Goal: Information Seeking & Learning: Learn about a topic

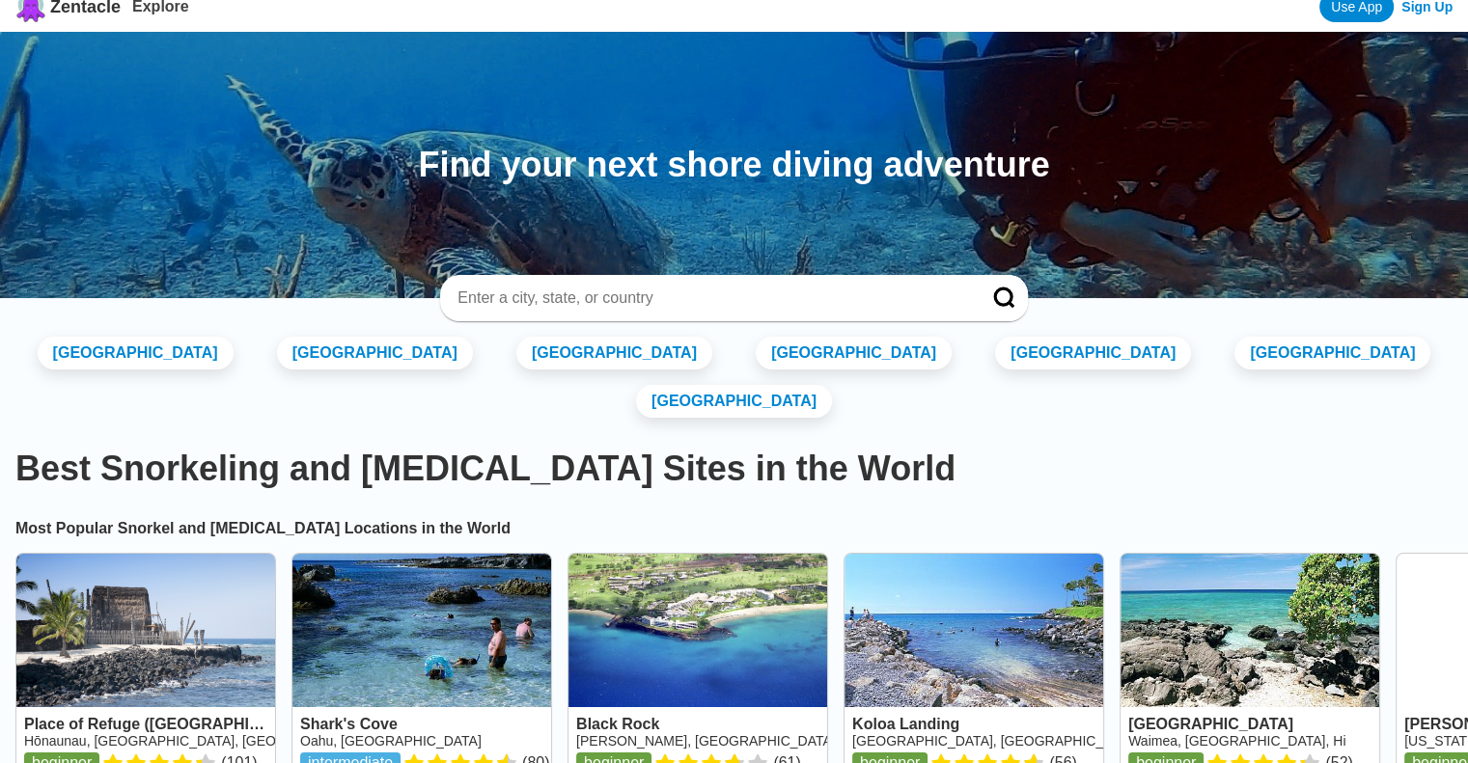
scroll to position [19, 0]
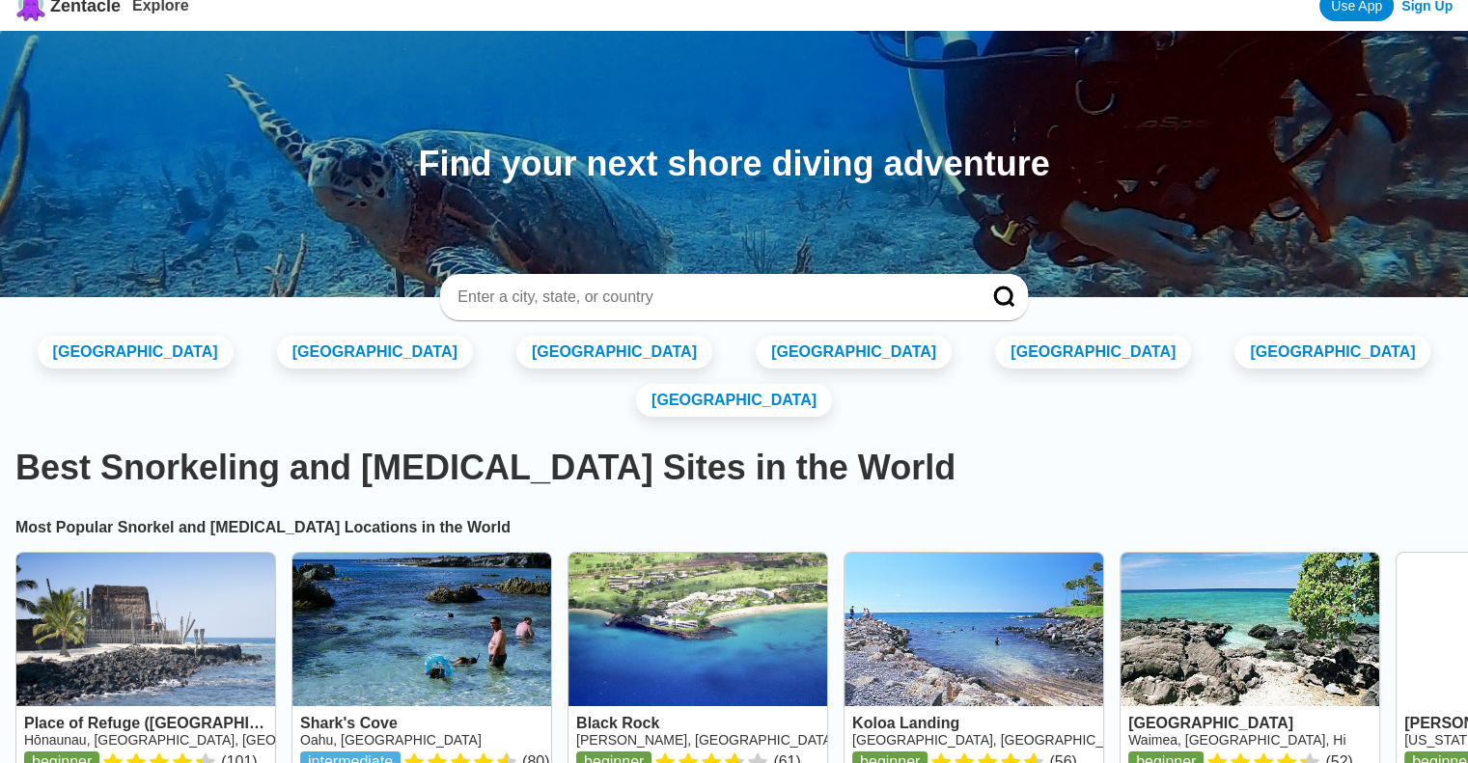
click at [848, 288] on input at bounding box center [711, 297] width 510 height 19
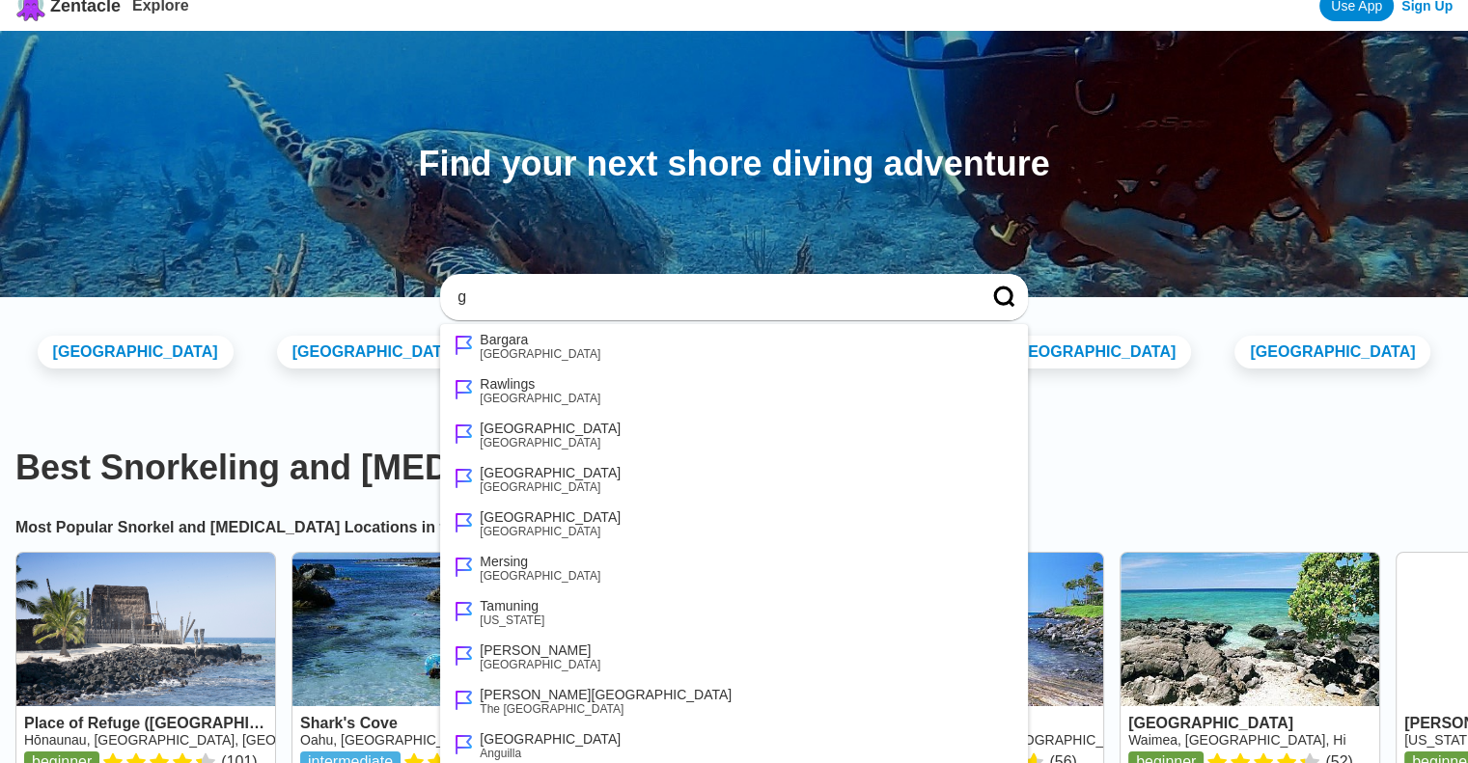
click at [807, 290] on input "g" at bounding box center [711, 297] width 510 height 19
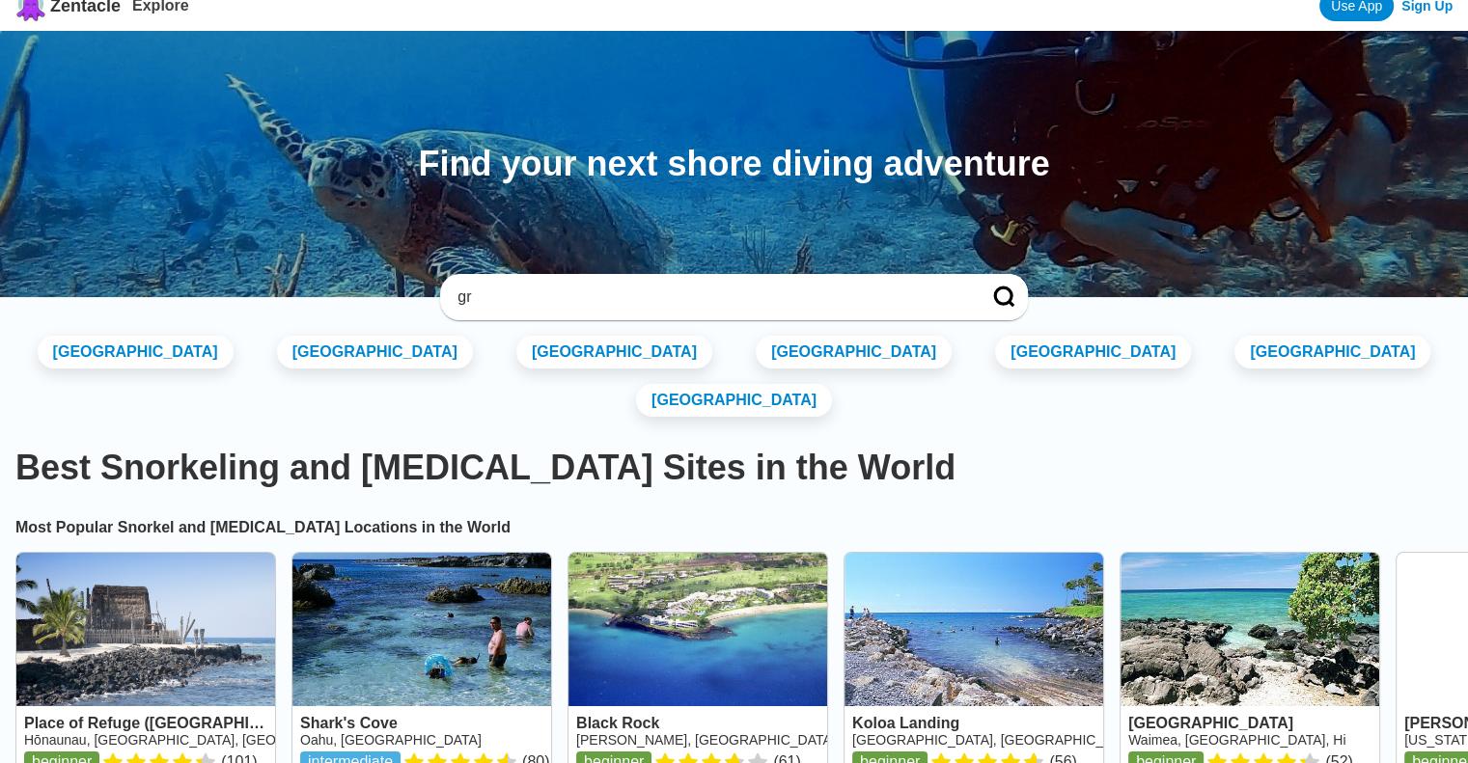
type input "g"
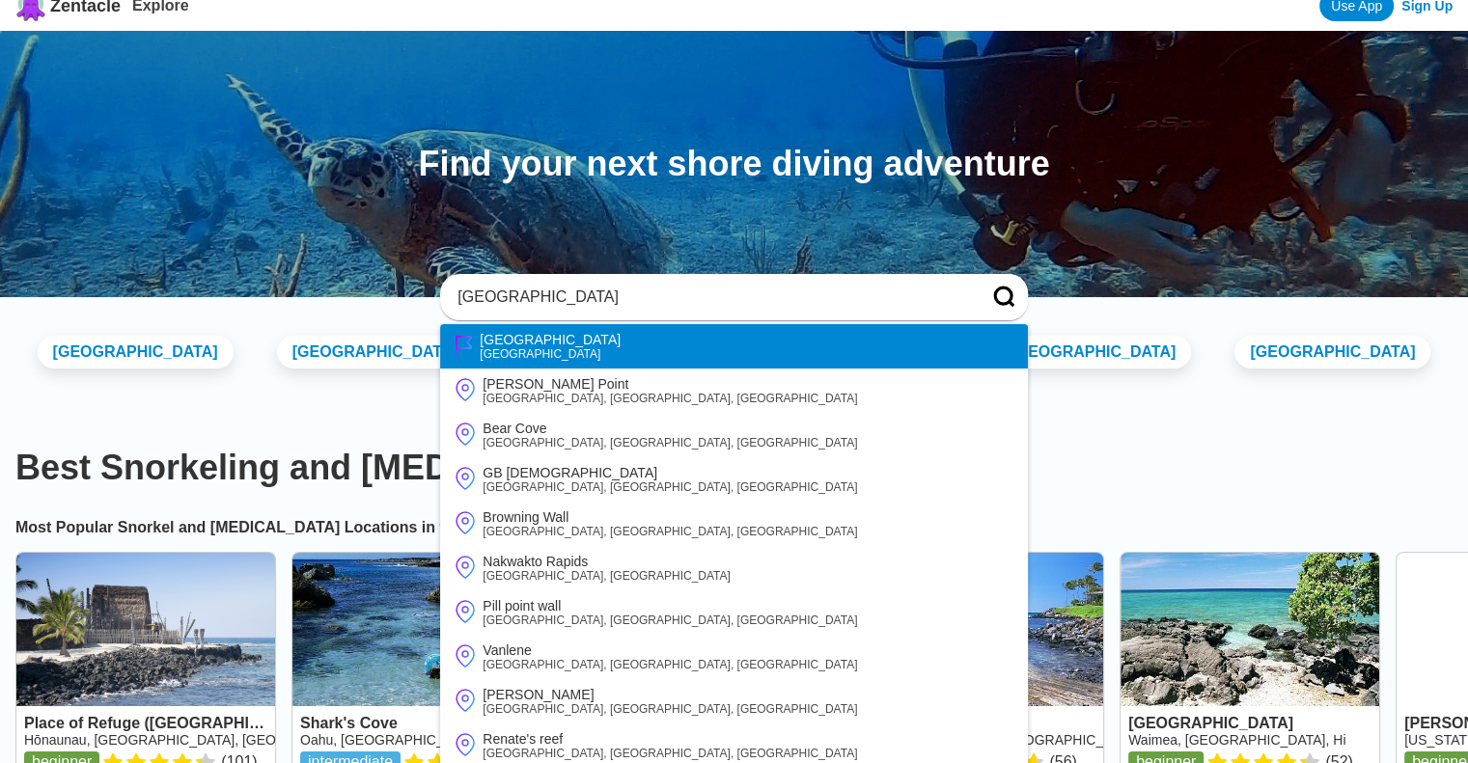
type input "[GEOGRAPHIC_DATA]"
click at [617, 350] on li "[GEOGRAPHIC_DATA] [GEOGRAPHIC_DATA]" at bounding box center [733, 346] width 587 height 44
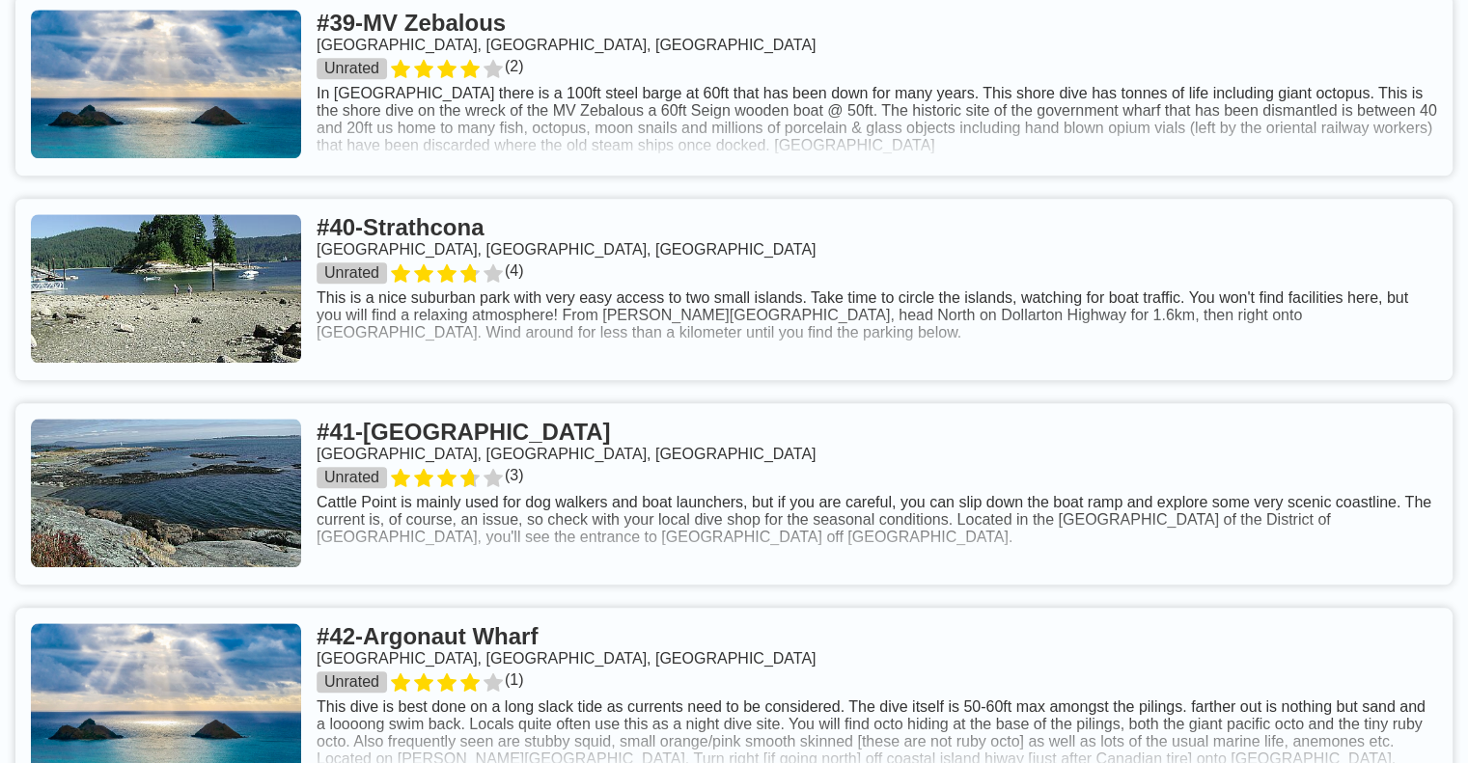
scroll to position [9072, 0]
click at [745, 238] on link at bounding box center [733, 289] width 1437 height 181
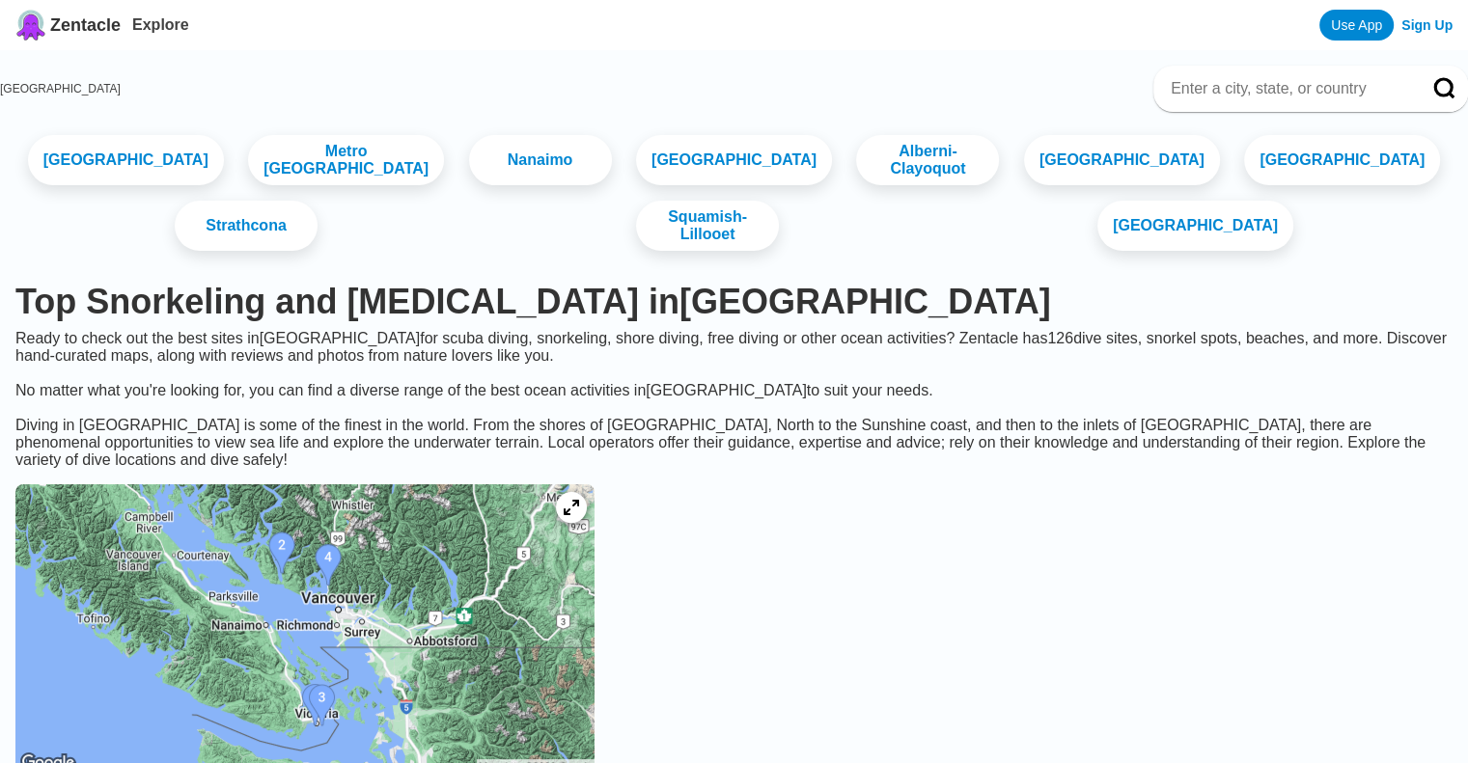
drag, startPoint x: 1293, startPoint y: 2, endPoint x: 1077, endPoint y: 28, distance: 217.7
click at [1035, 45] on div "Zentacle Explore Use App Sign Up" at bounding box center [734, 25] width 1468 height 50
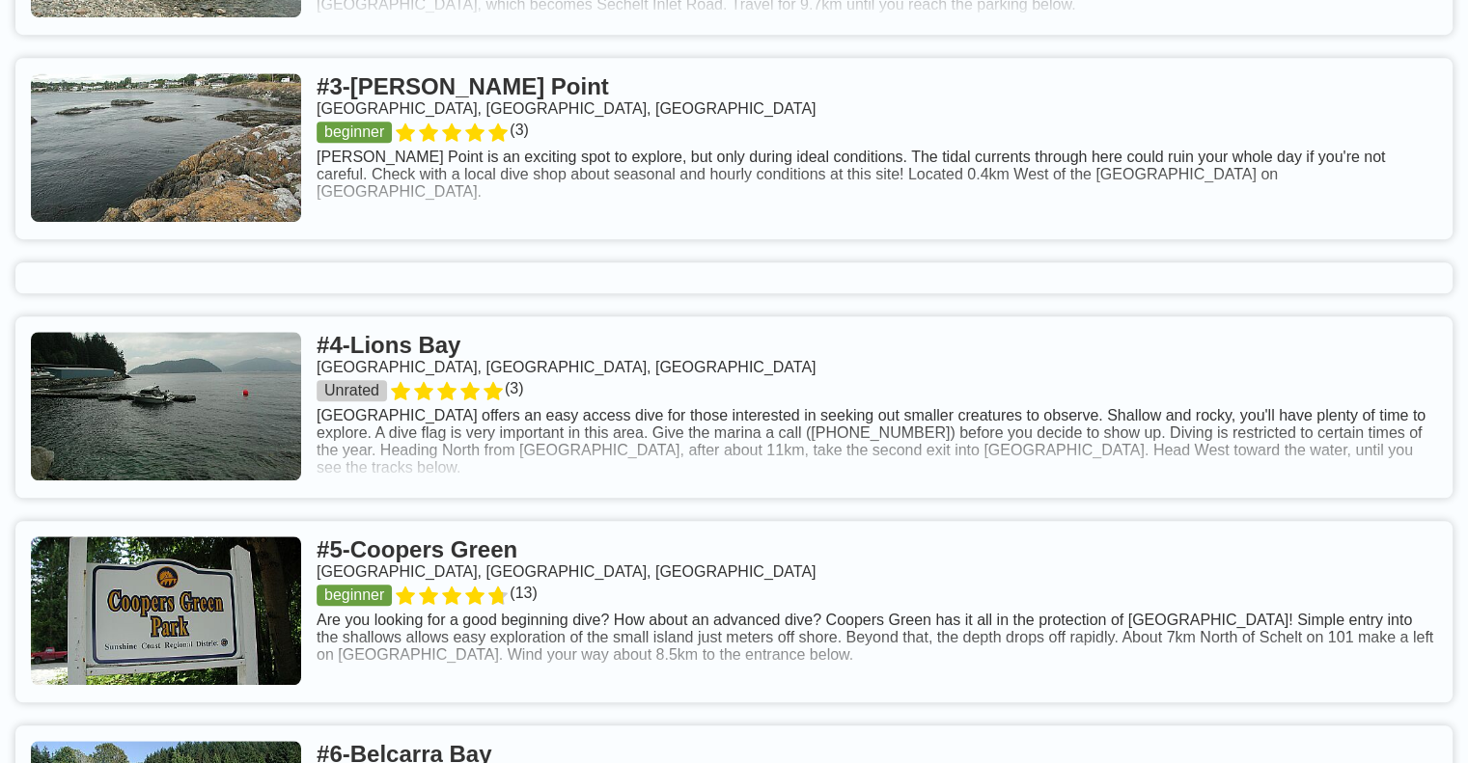
scroll to position [1320, 0]
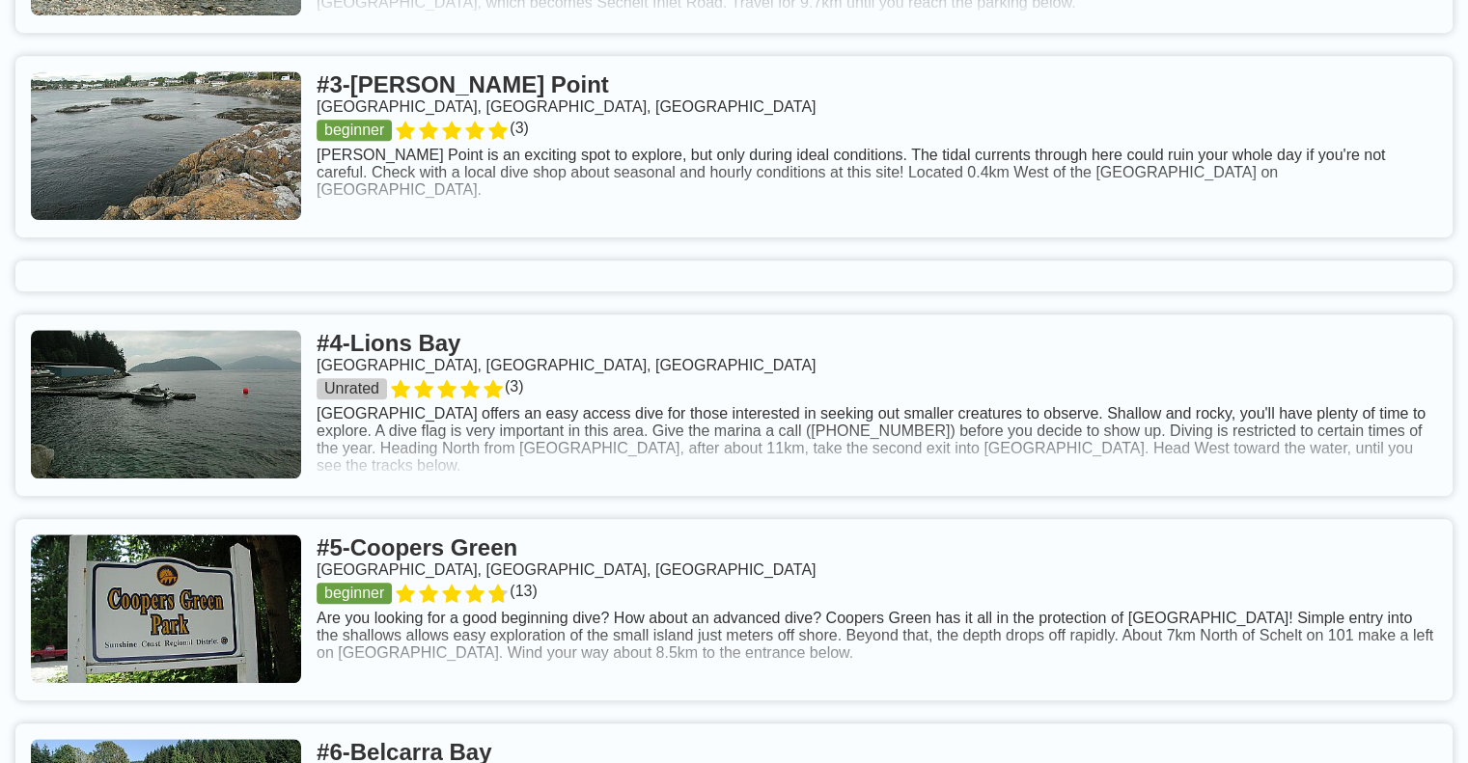
click at [641, 359] on link at bounding box center [733, 405] width 1437 height 181
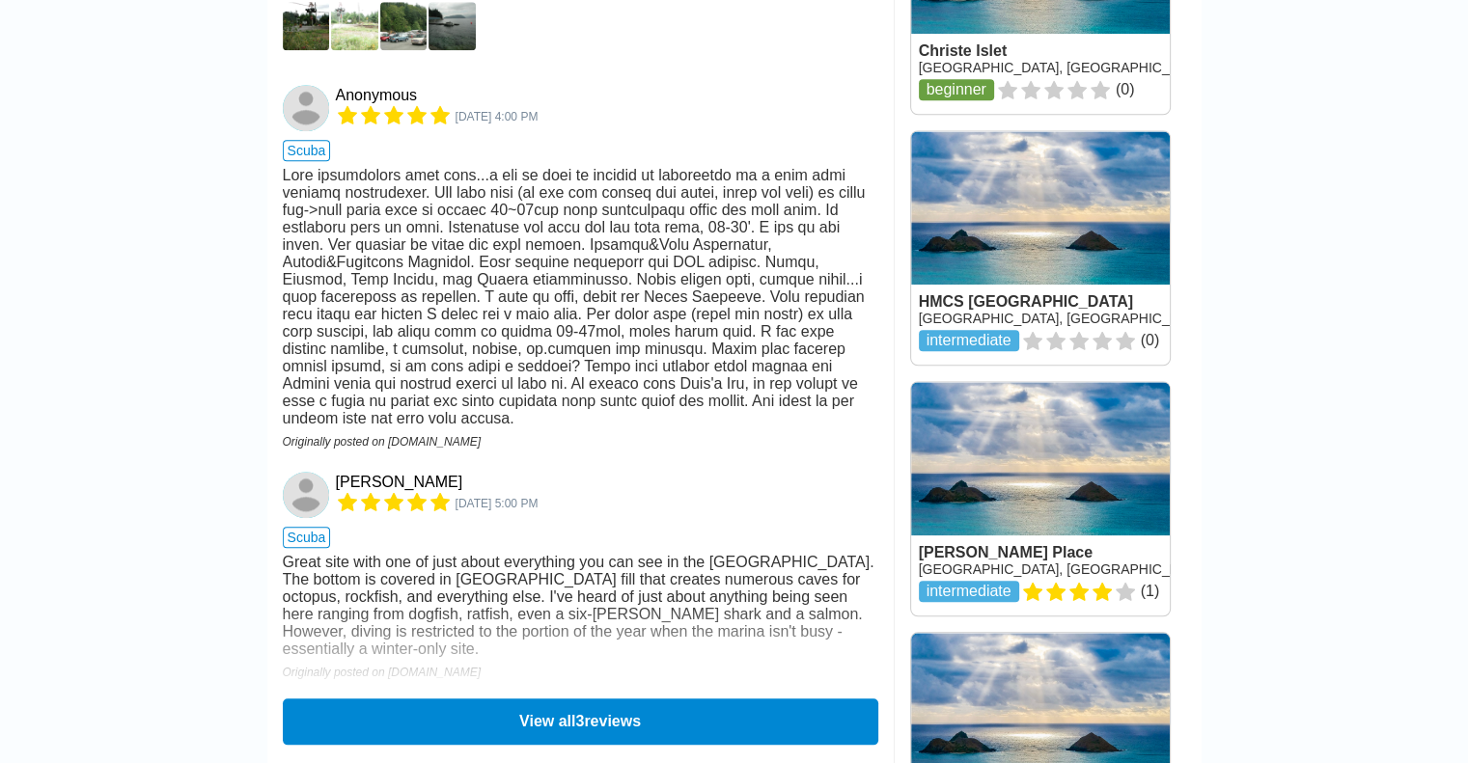
scroll to position [1973, 0]
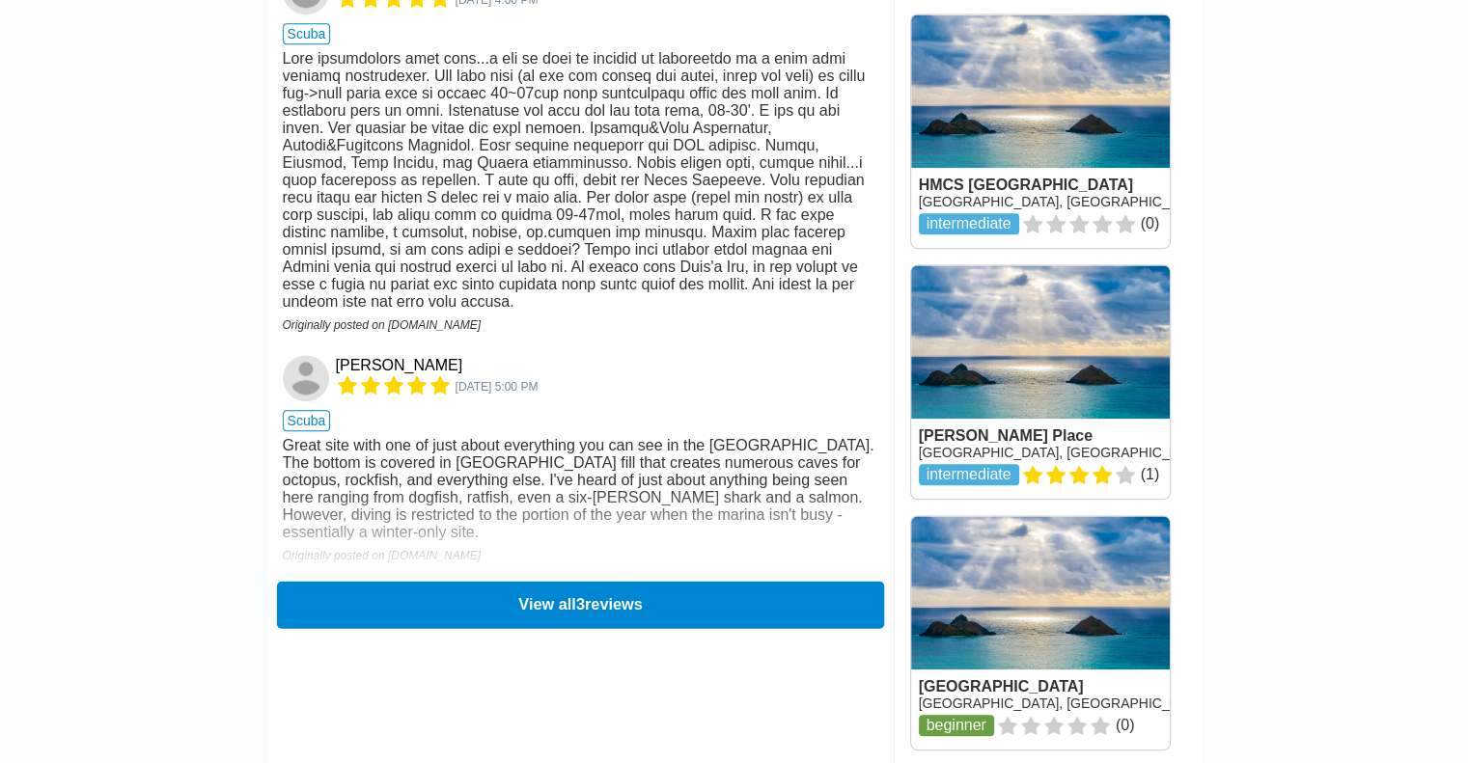
click at [560, 606] on button "View all 3 reviews" at bounding box center [579, 604] width 607 height 47
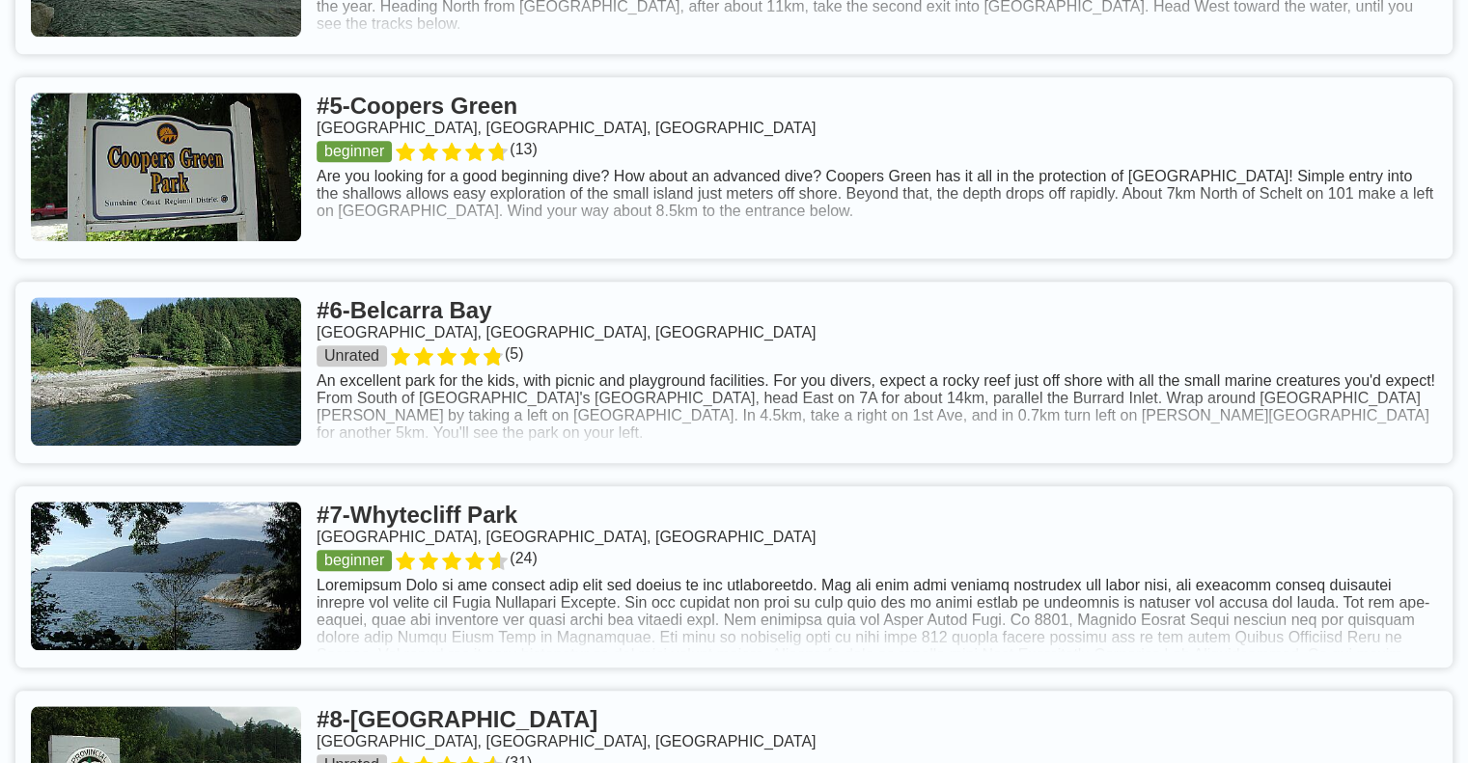
scroll to position [1761, 0]
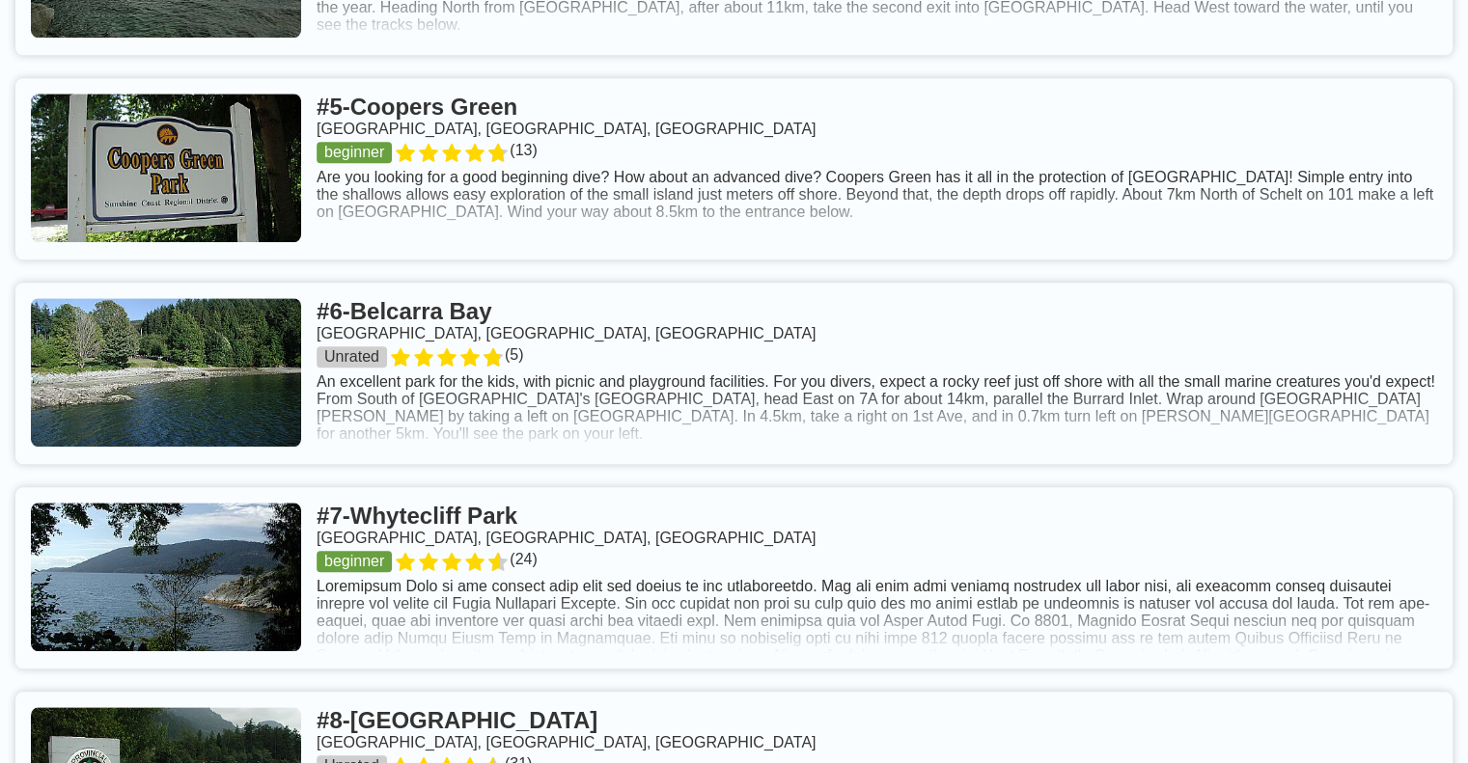
click at [505, 283] on link at bounding box center [733, 373] width 1437 height 181
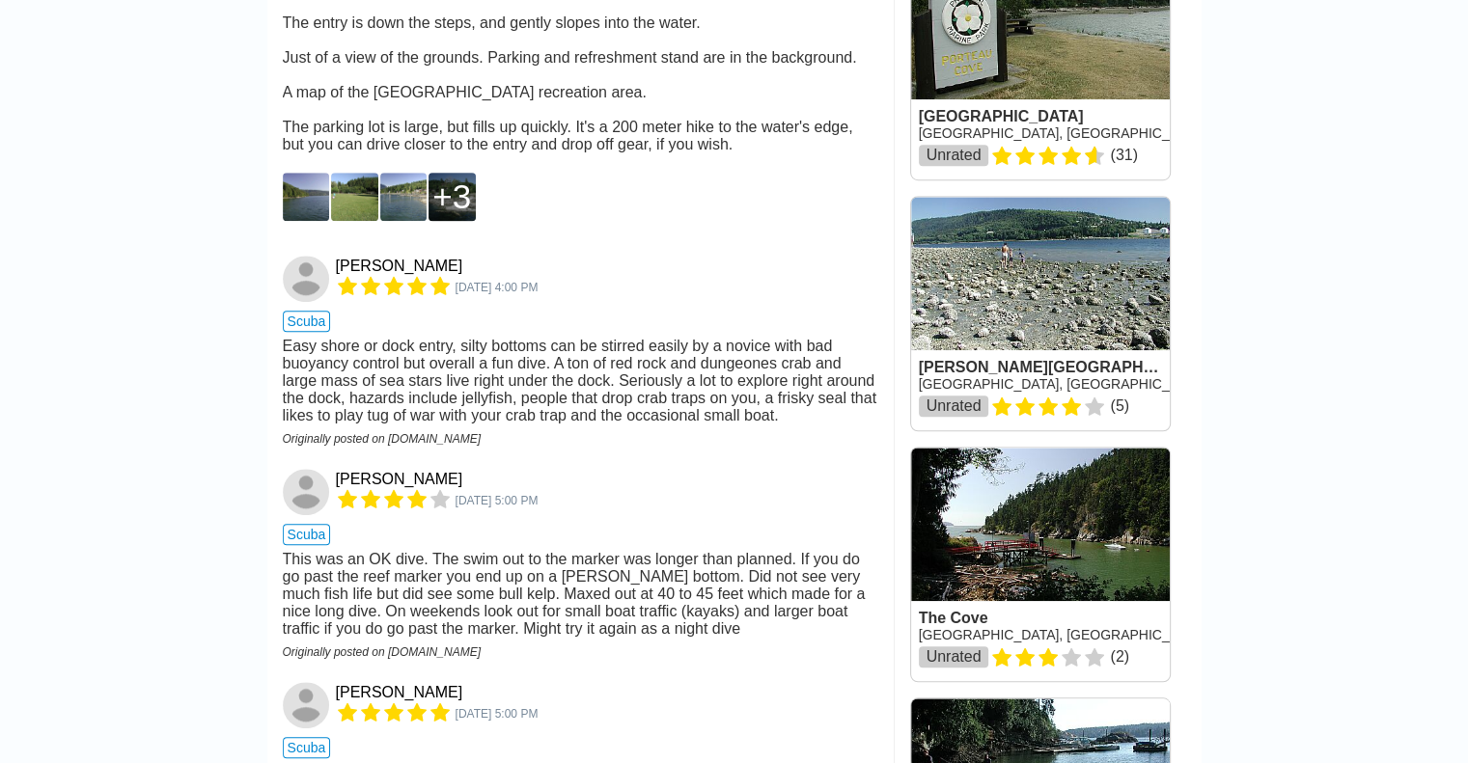
scroll to position [1397, 0]
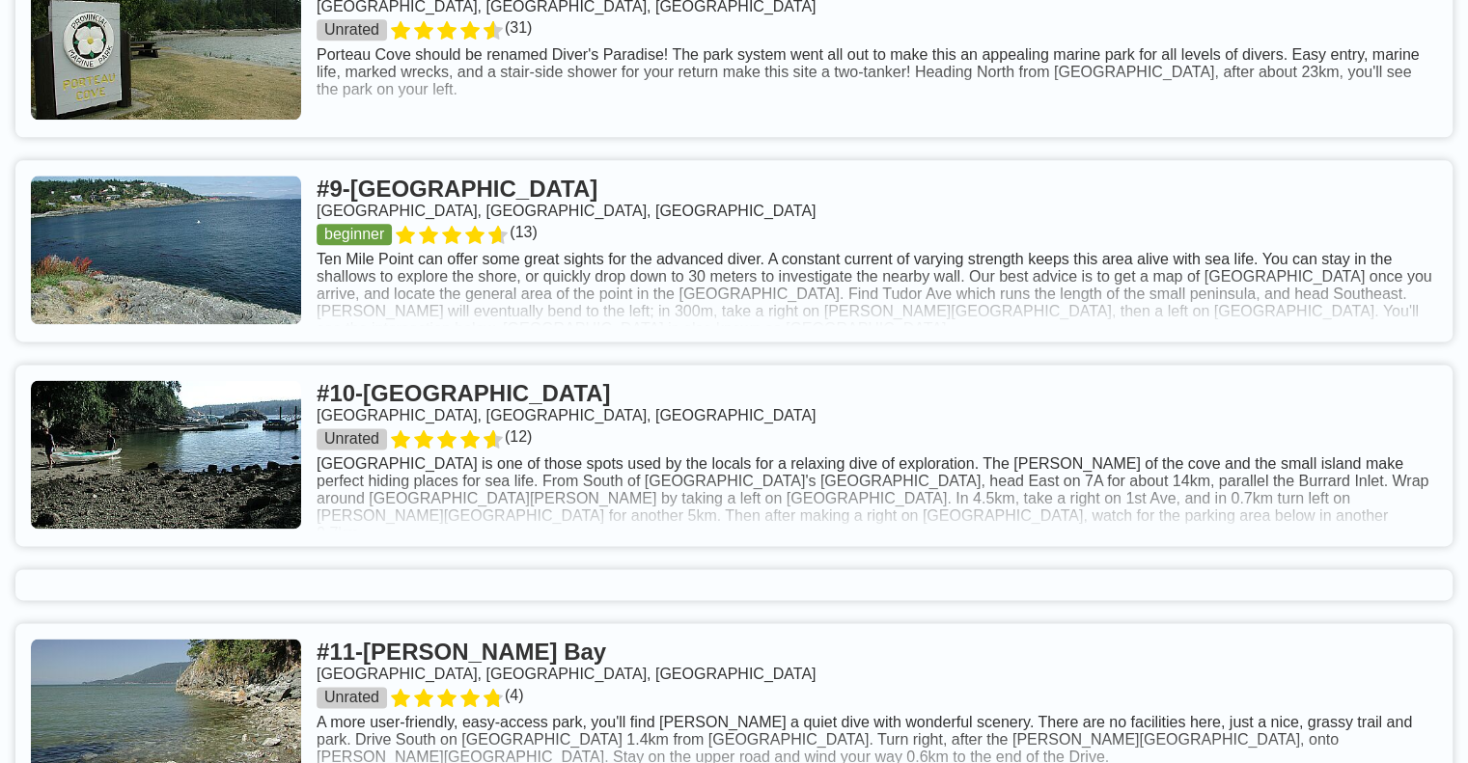
scroll to position [2499, 0]
click at [571, 364] on link at bounding box center [733, 454] width 1437 height 181
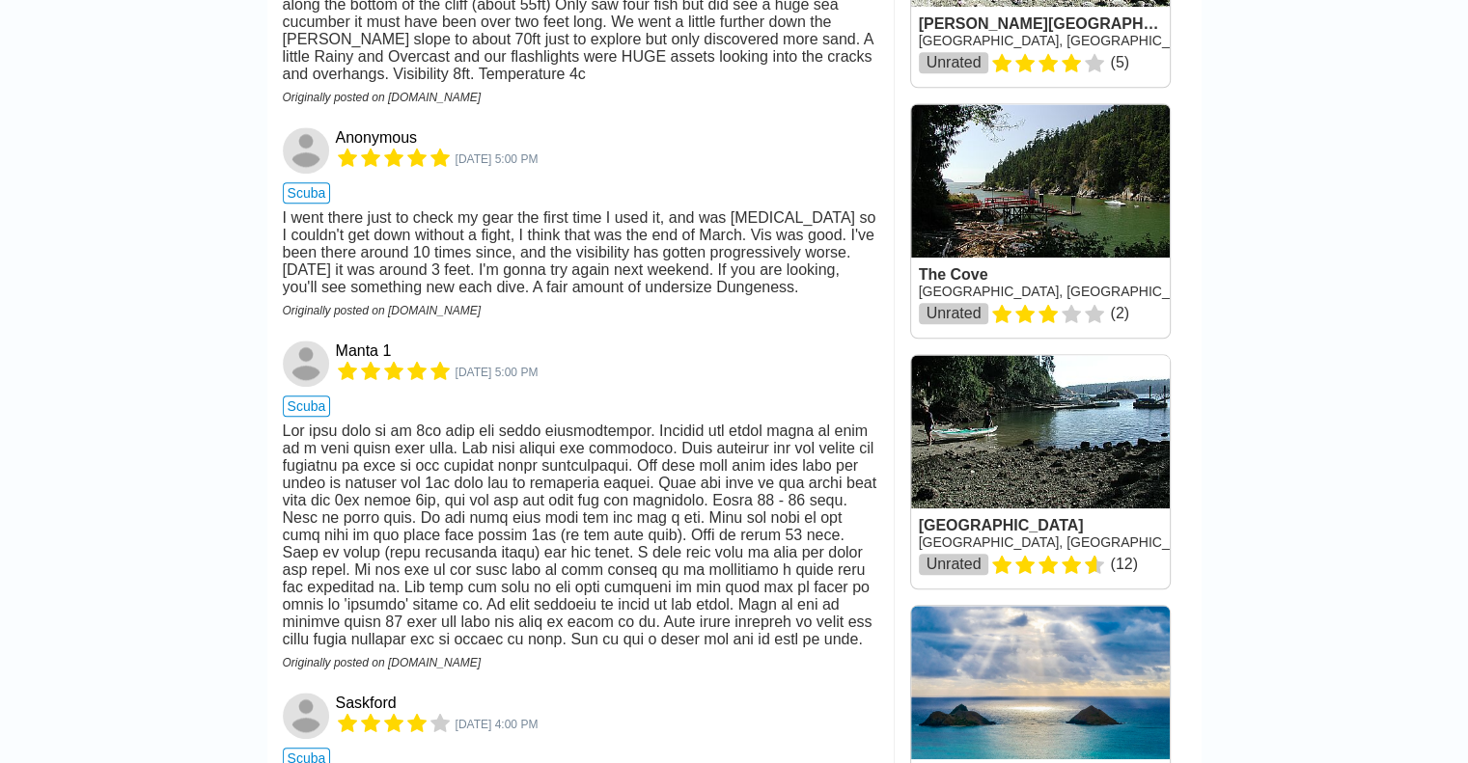
scroll to position [1734, 0]
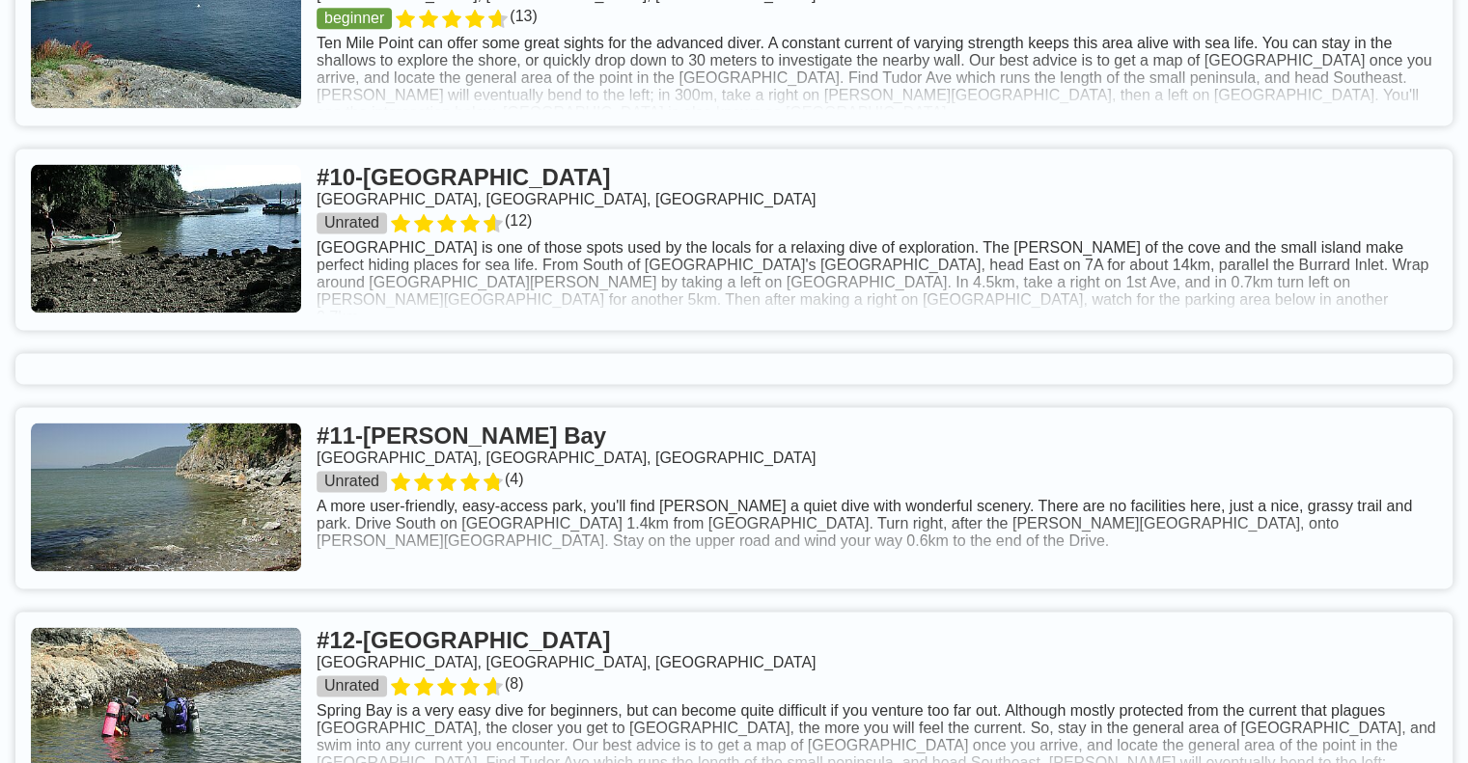
scroll to position [2712, 0]
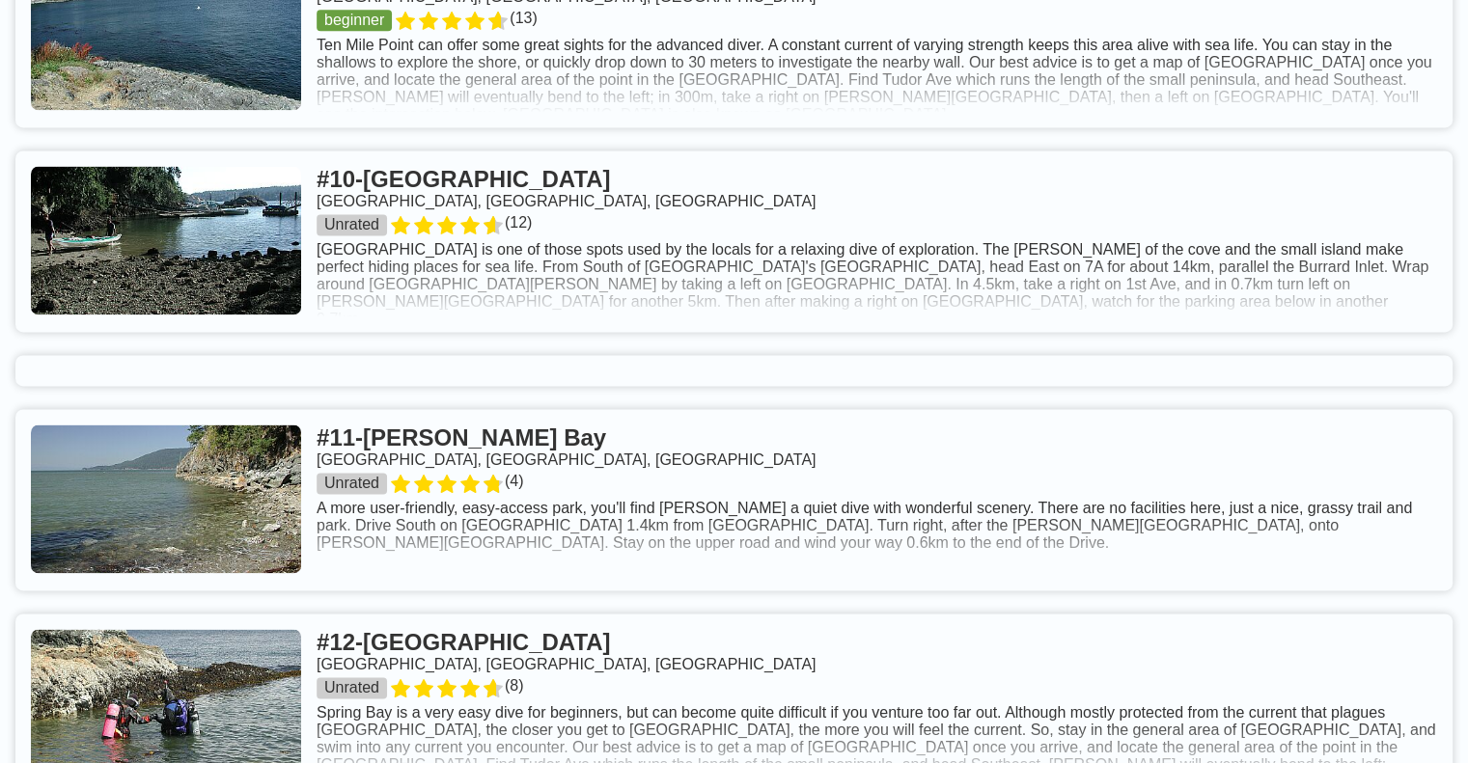
click at [483, 409] on link at bounding box center [733, 499] width 1437 height 181
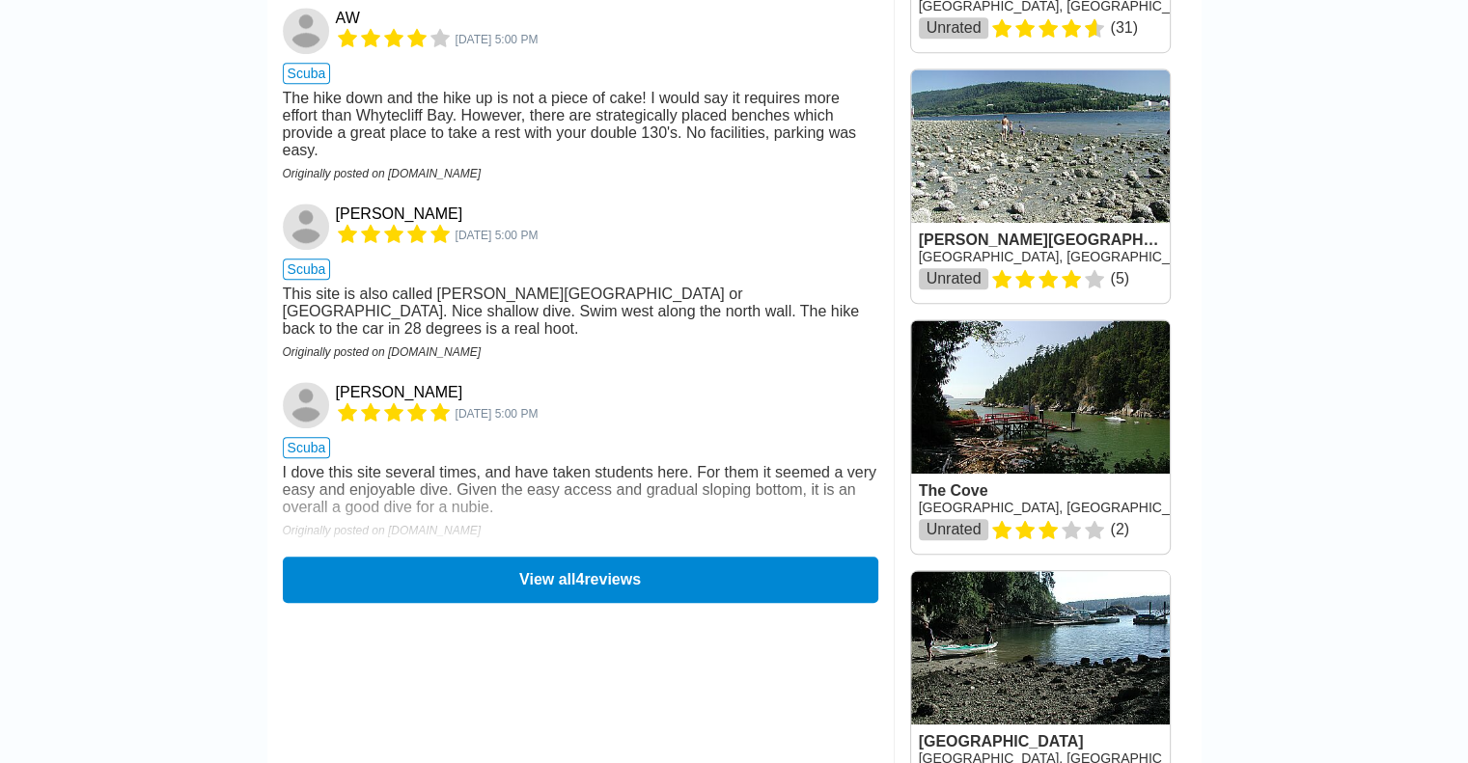
scroll to position [1517, 0]
click at [587, 556] on button "View all 4 reviews" at bounding box center [579, 579] width 607 height 47
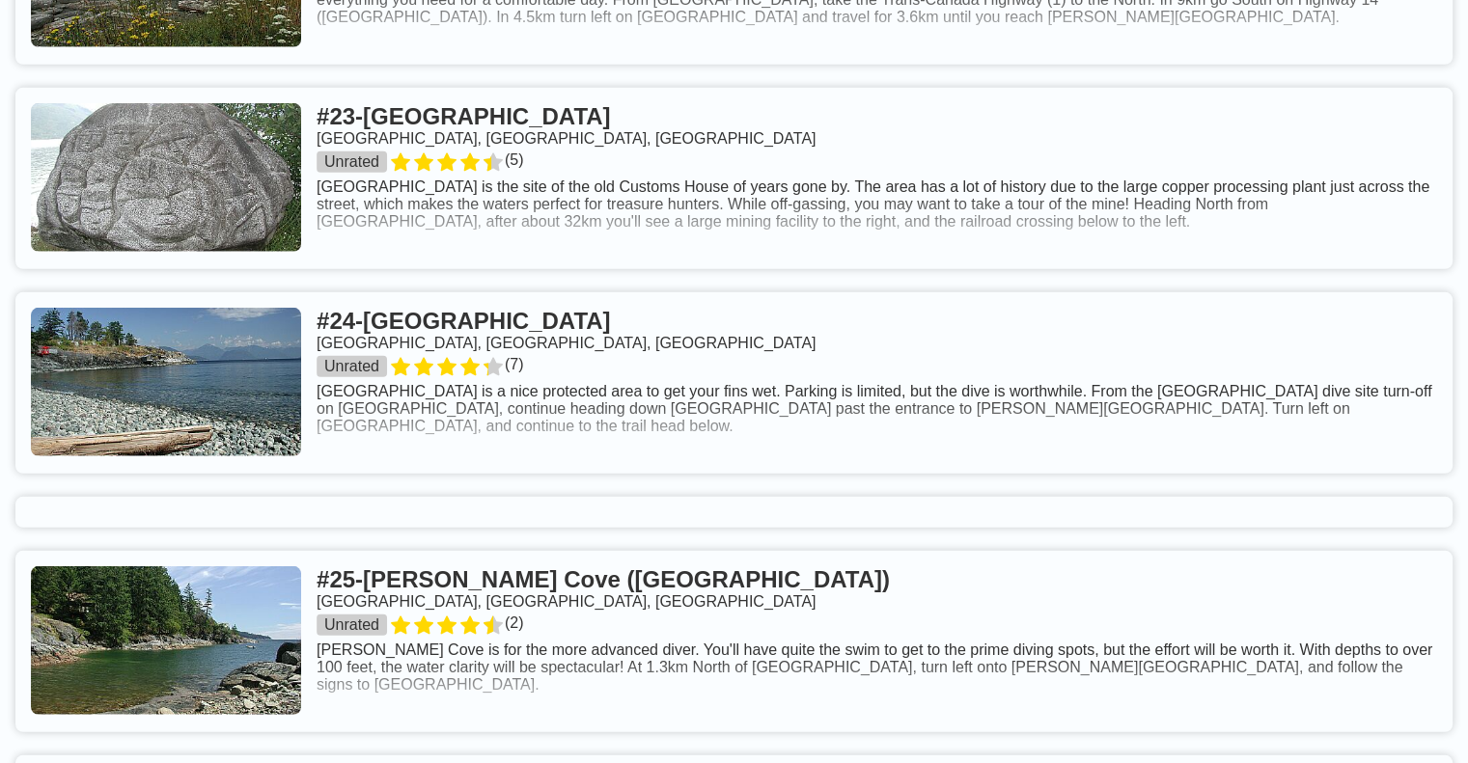
scroll to position [5541, 0]
click at [587, 294] on link at bounding box center [733, 383] width 1437 height 181
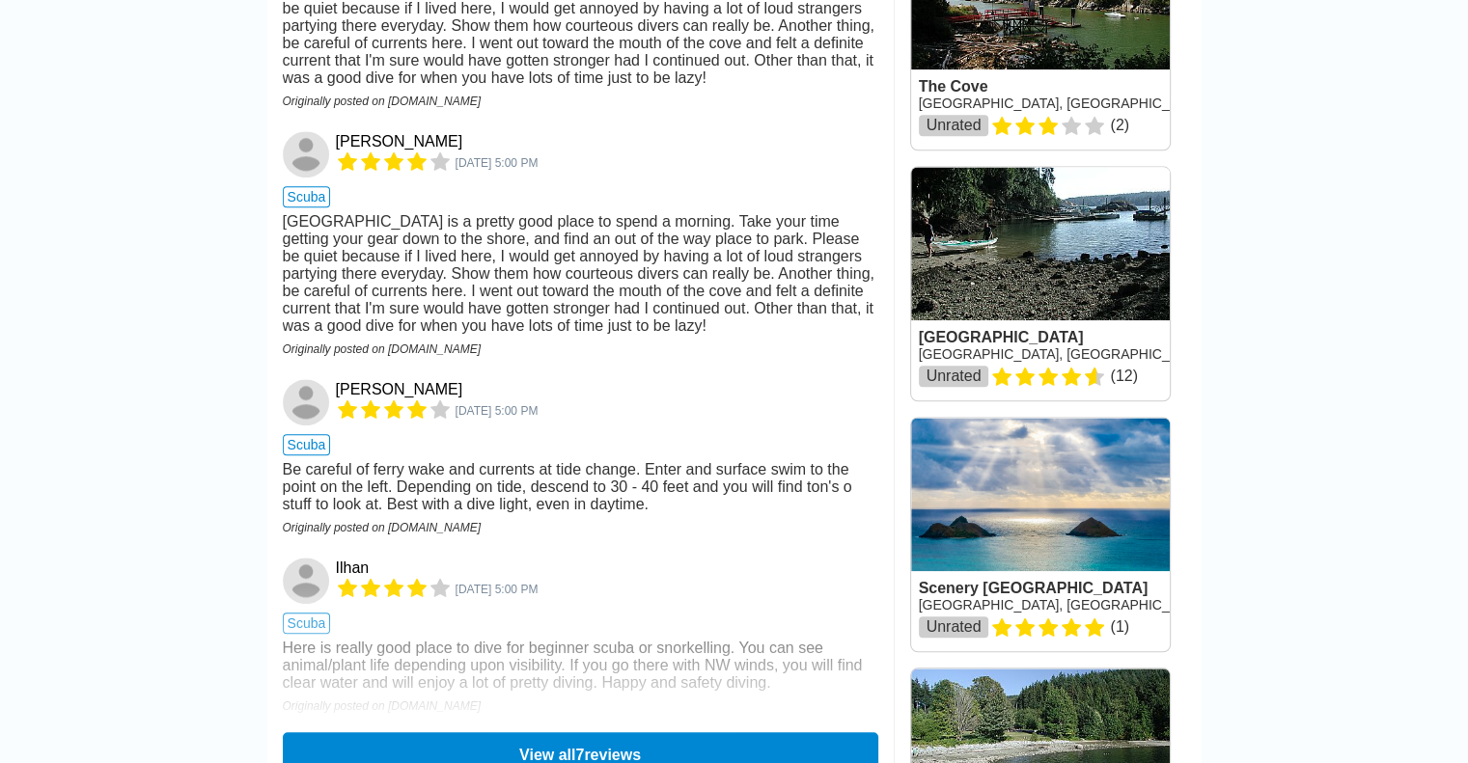
scroll to position [1920, 0]
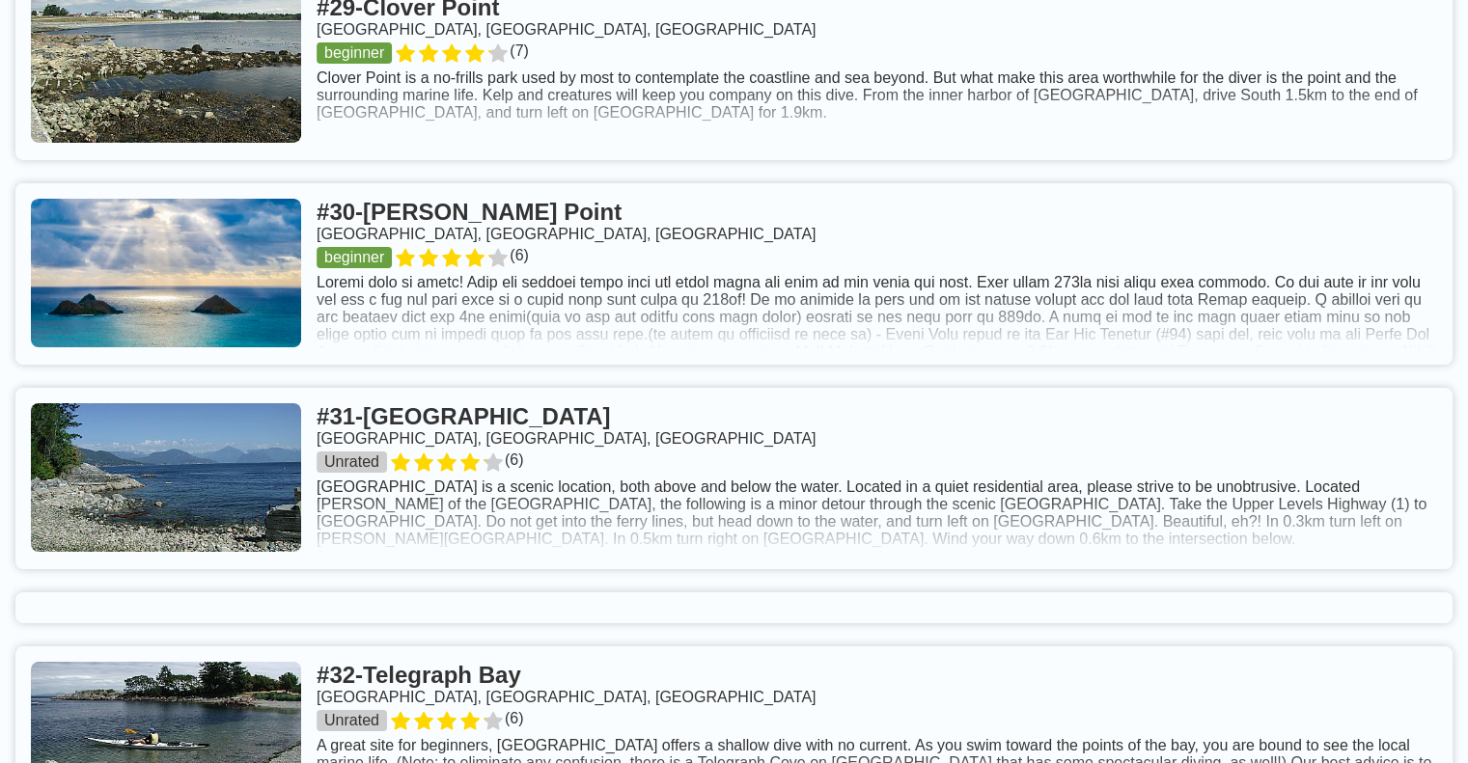
scroll to position [6932, 0]
click at [550, 389] on link at bounding box center [733, 479] width 1437 height 181
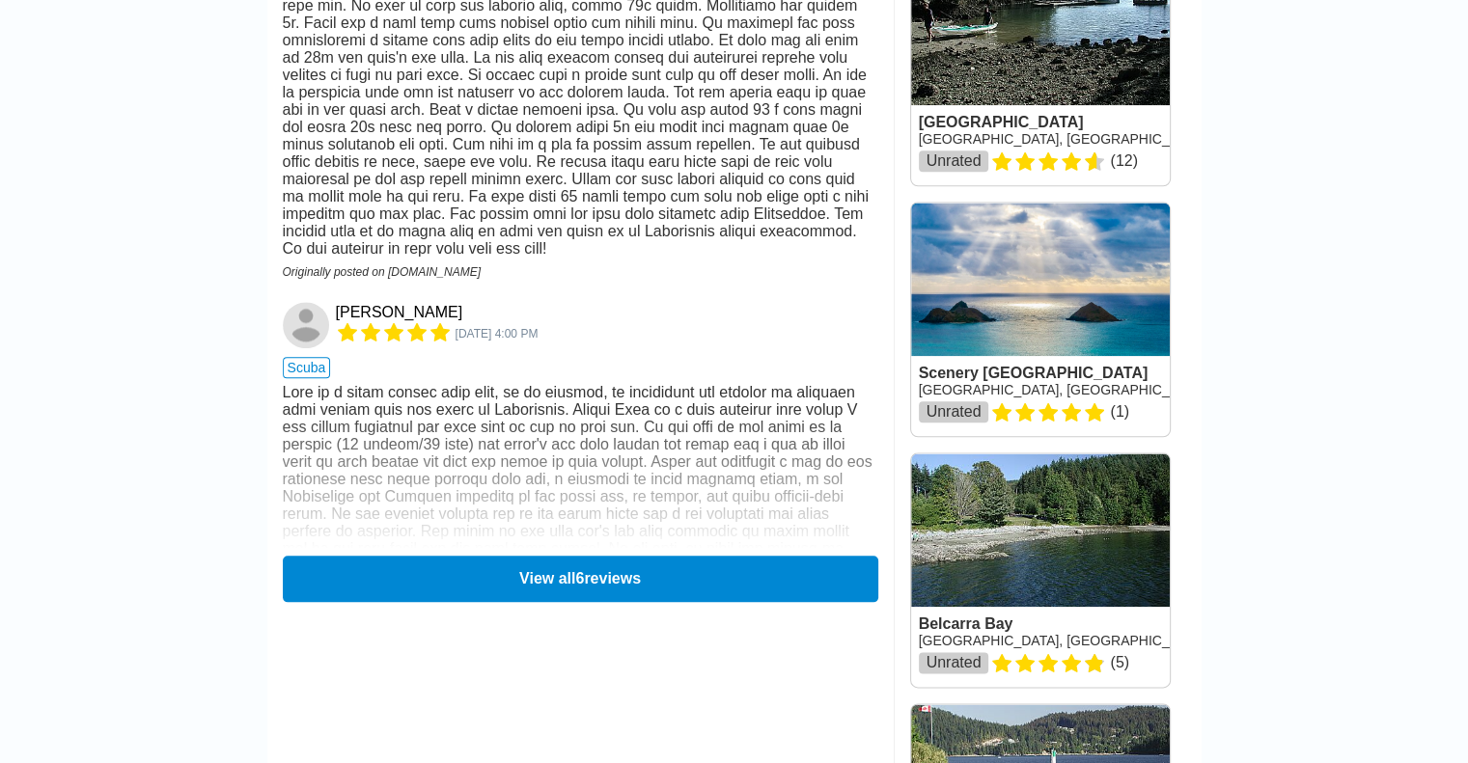
scroll to position [2135, 0]
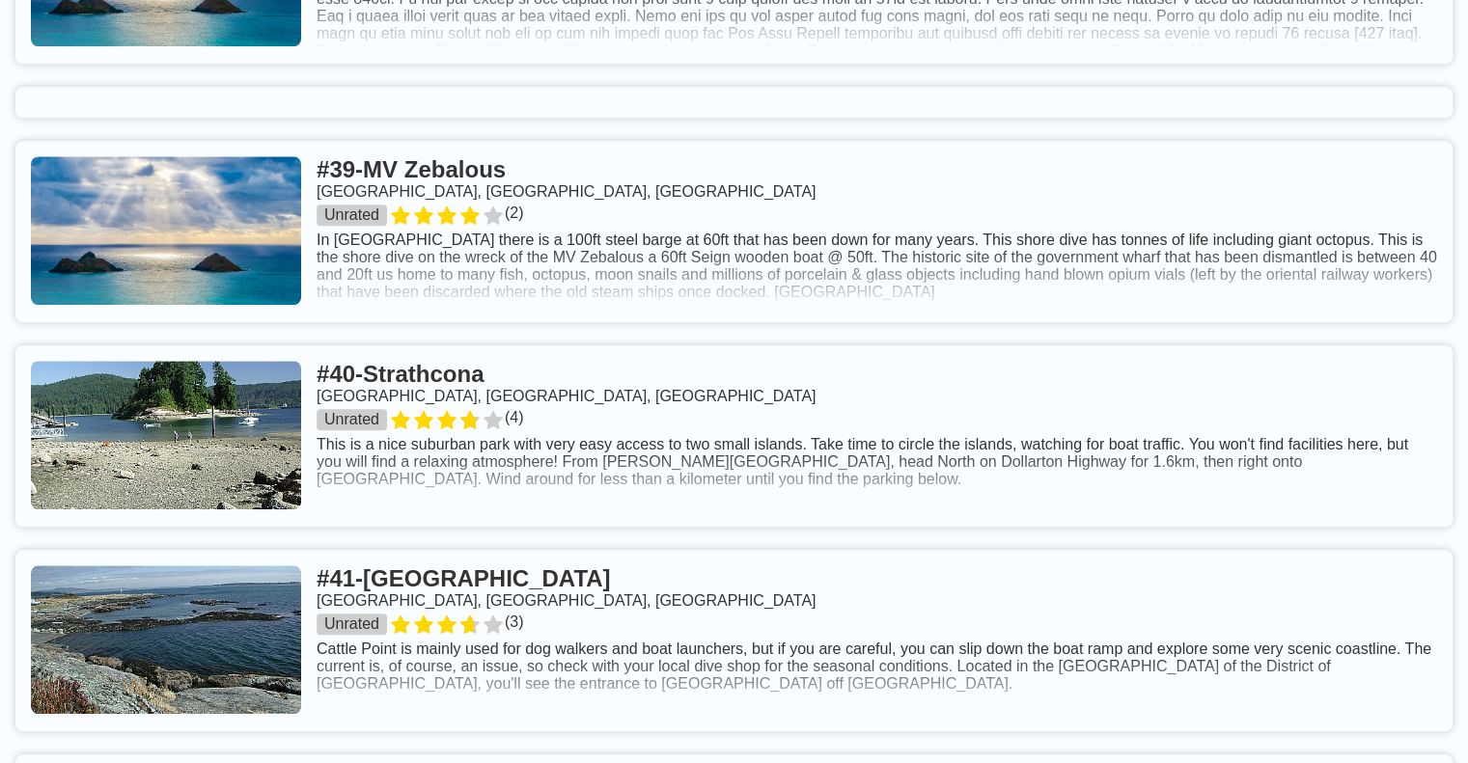
scroll to position [8928, 0]
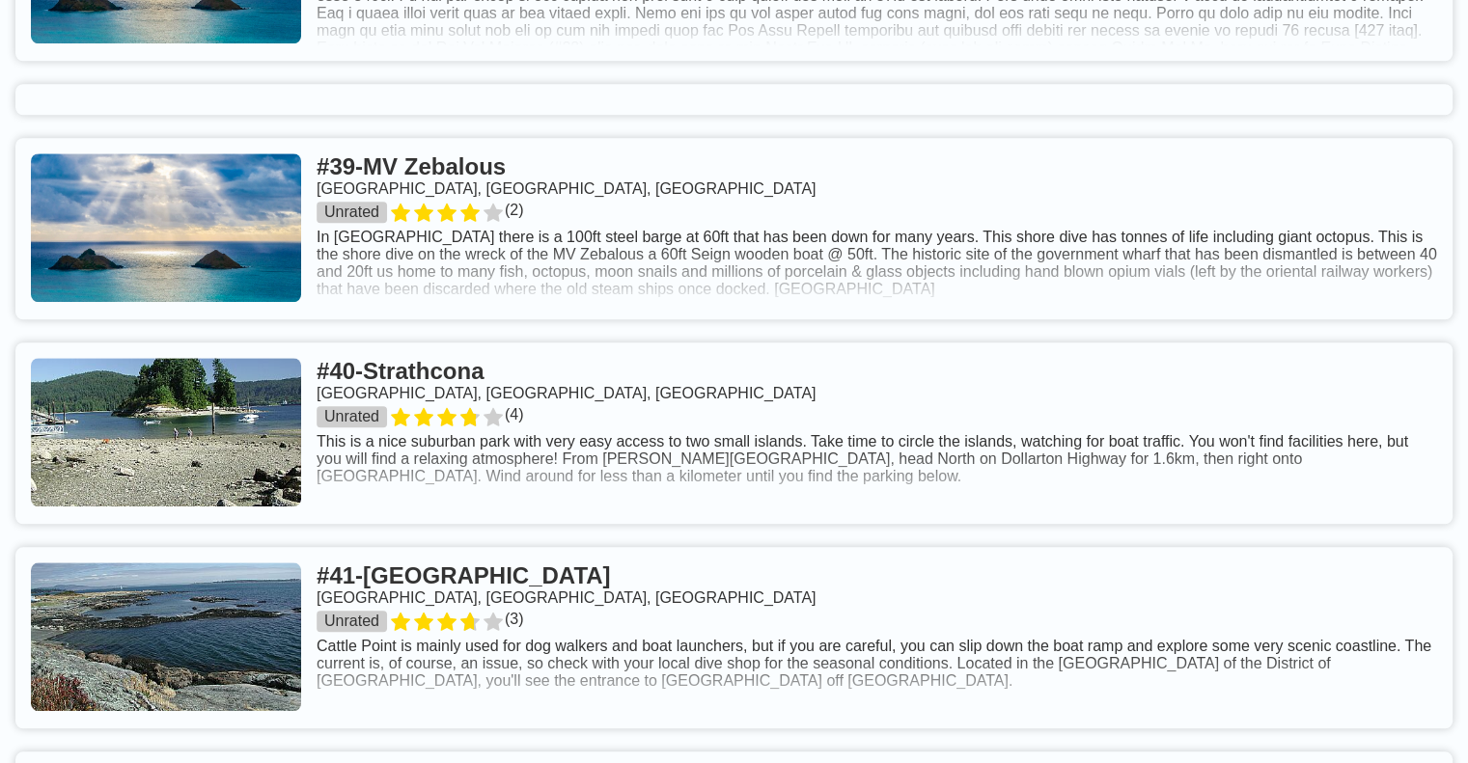
click at [533, 346] on link at bounding box center [733, 433] width 1437 height 181
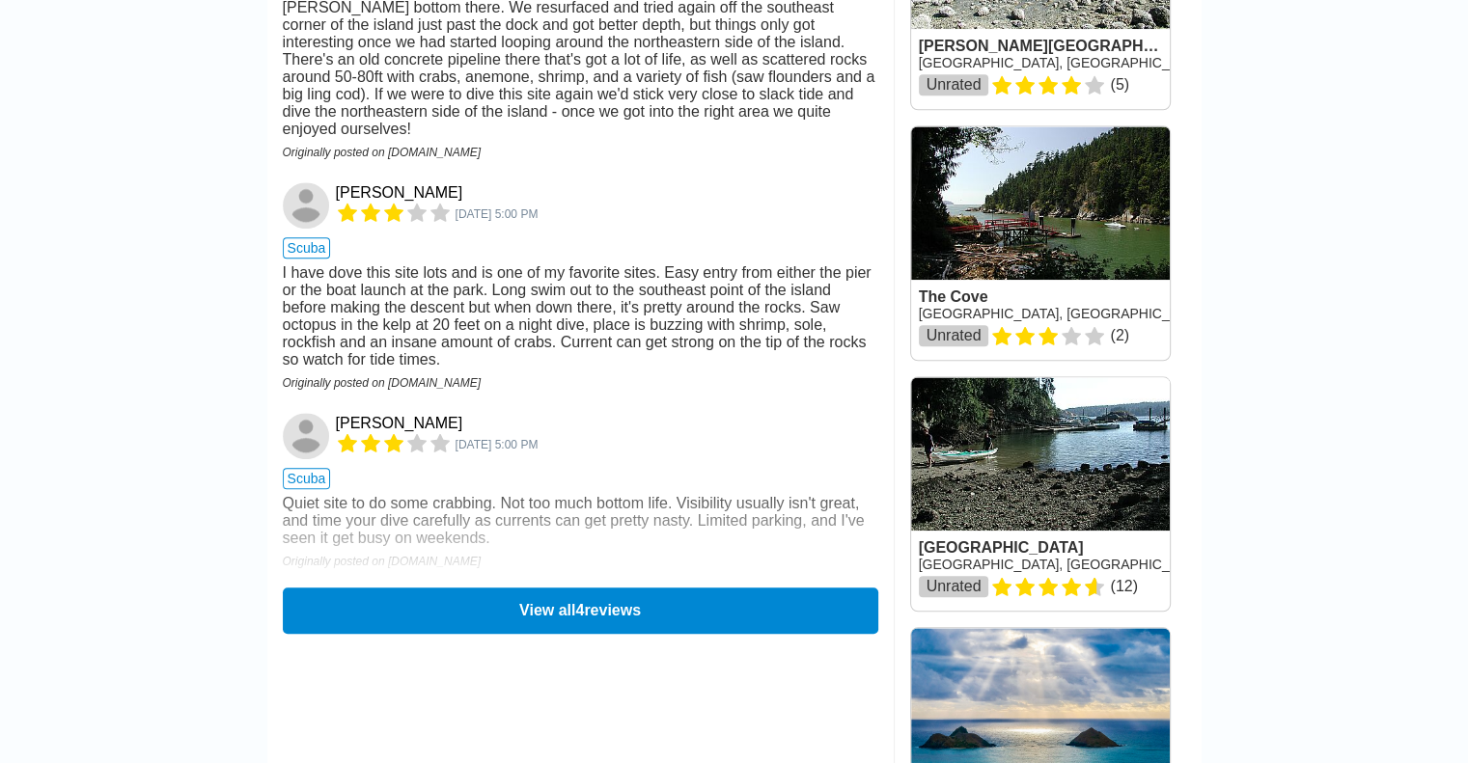
scroll to position [1710, 0]
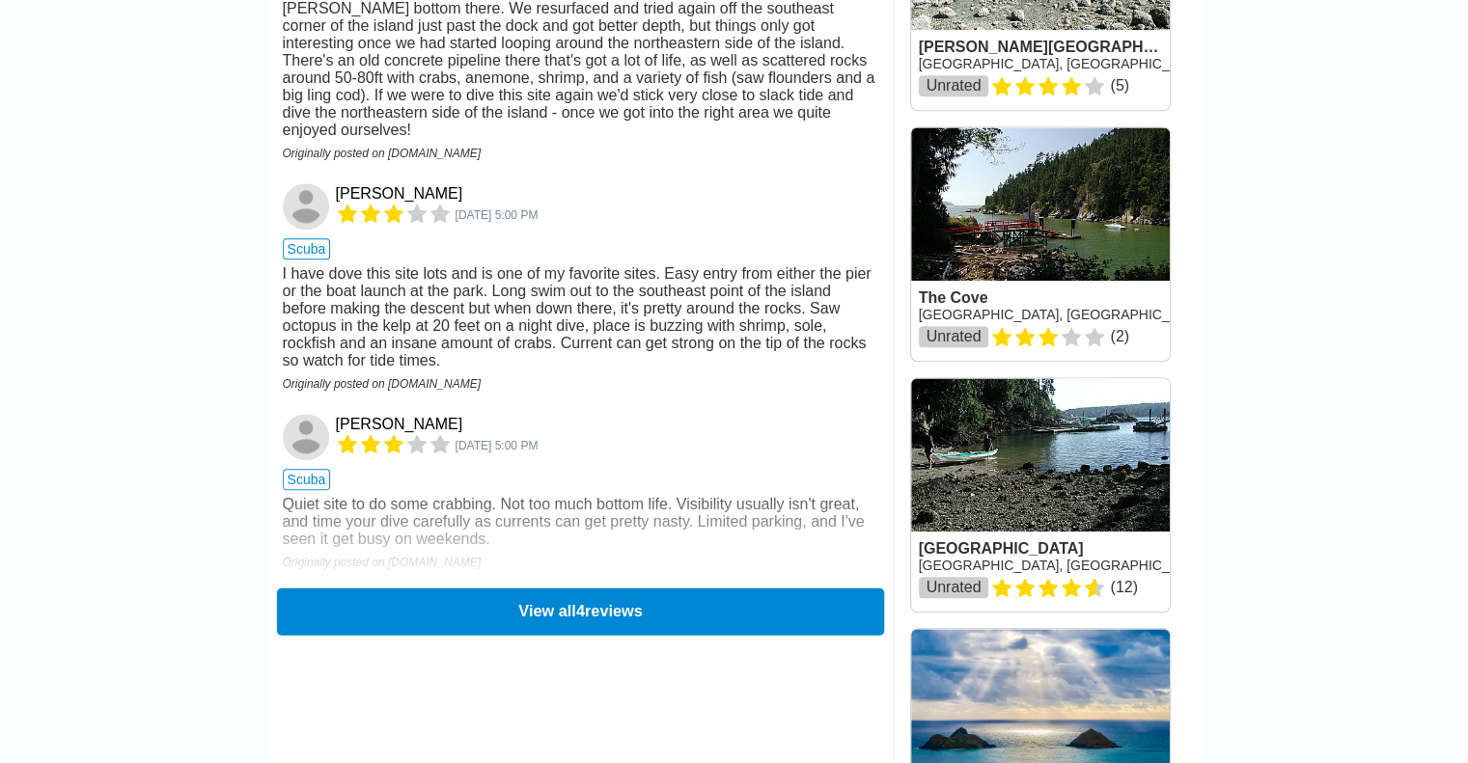
click at [526, 591] on button "View all 4 reviews" at bounding box center [579, 611] width 607 height 47
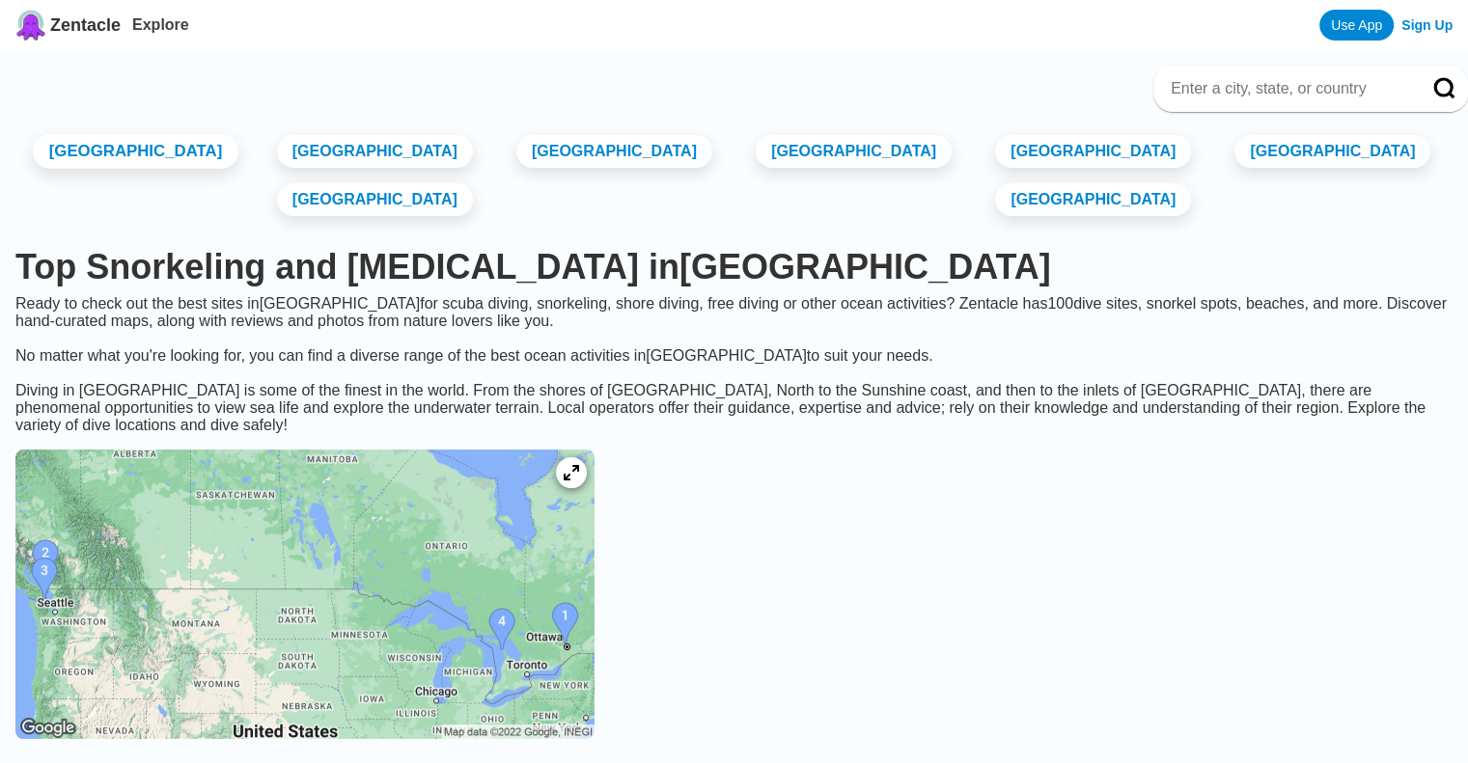
click at [127, 153] on link "[GEOGRAPHIC_DATA]" at bounding box center [136, 151] width 206 height 35
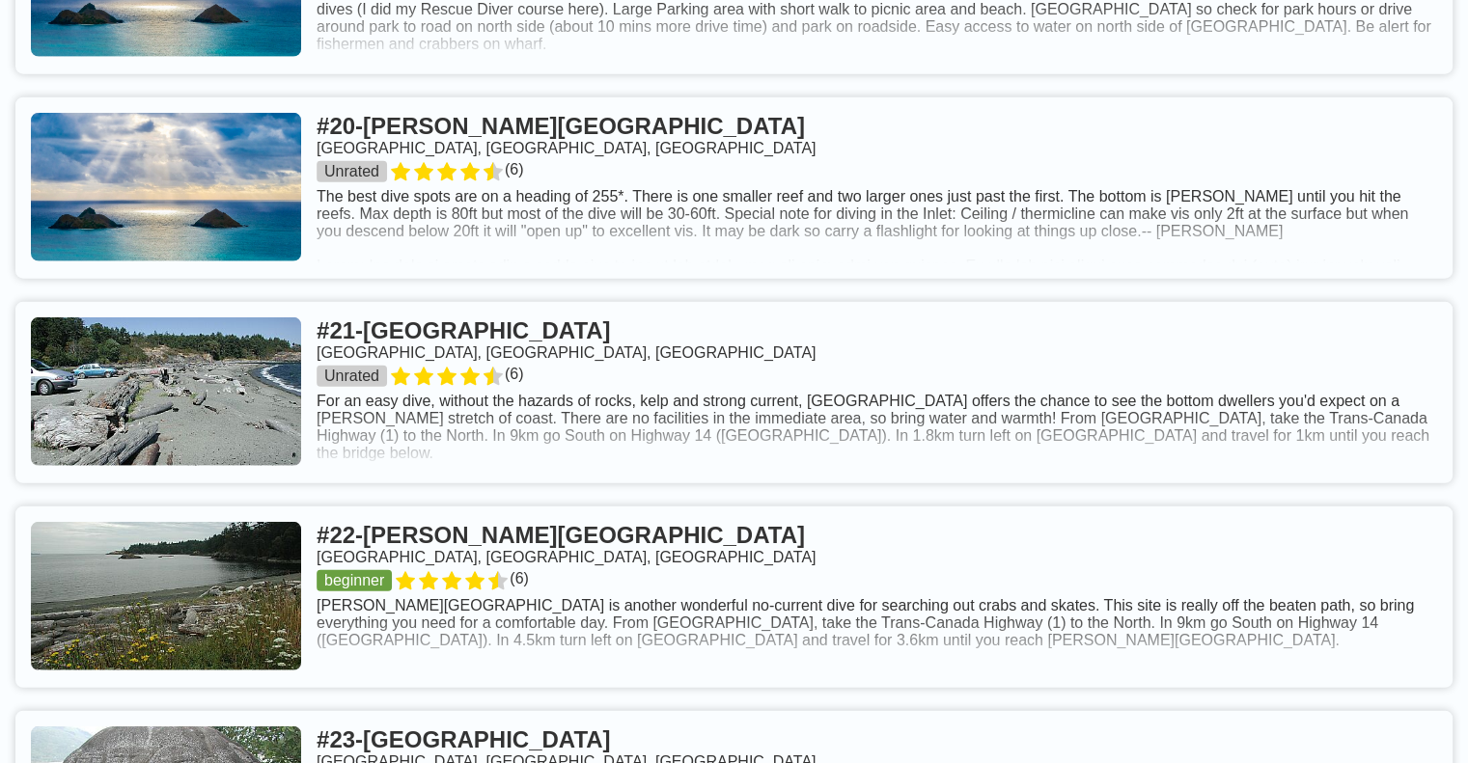
scroll to position [10986, 0]
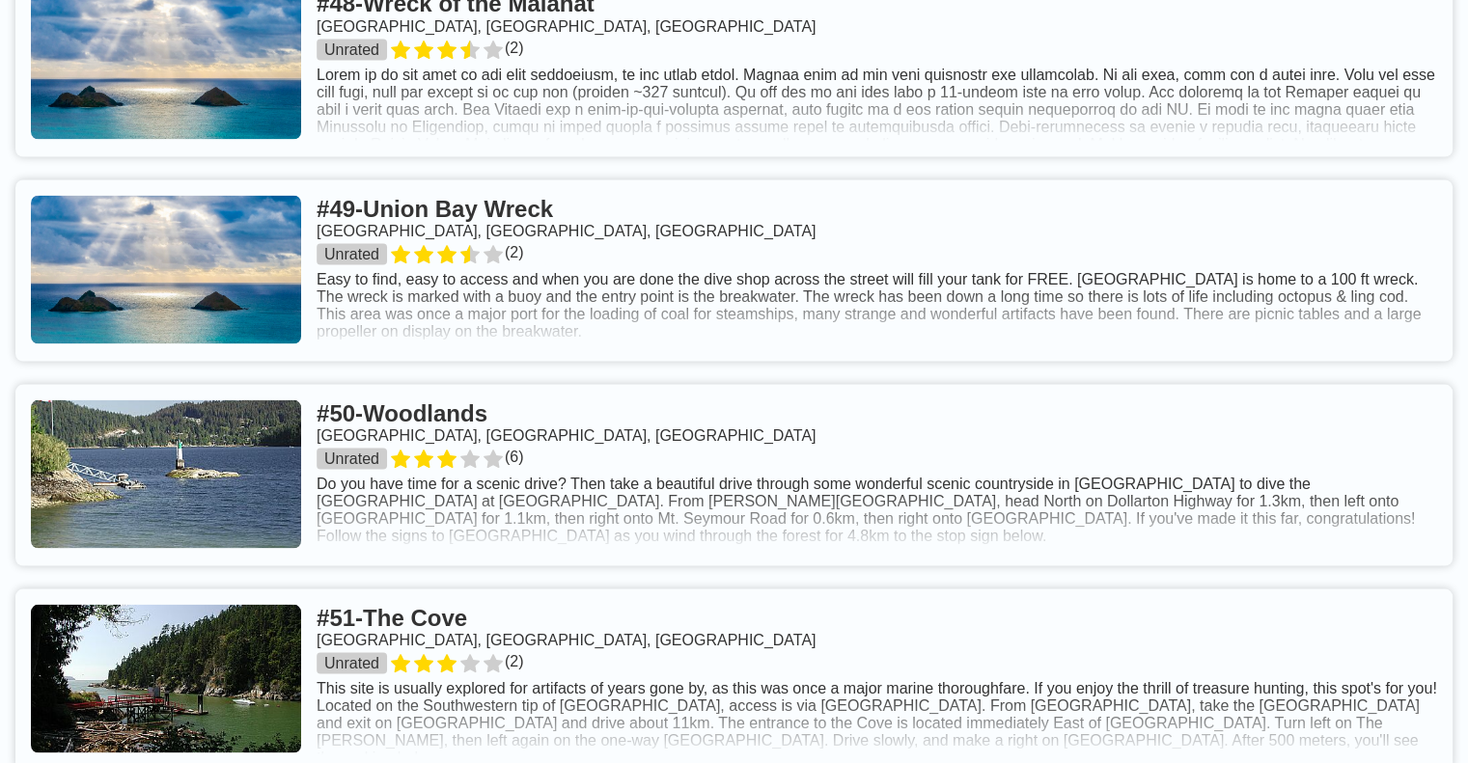
click at [517, 384] on link at bounding box center [733, 474] width 1437 height 181
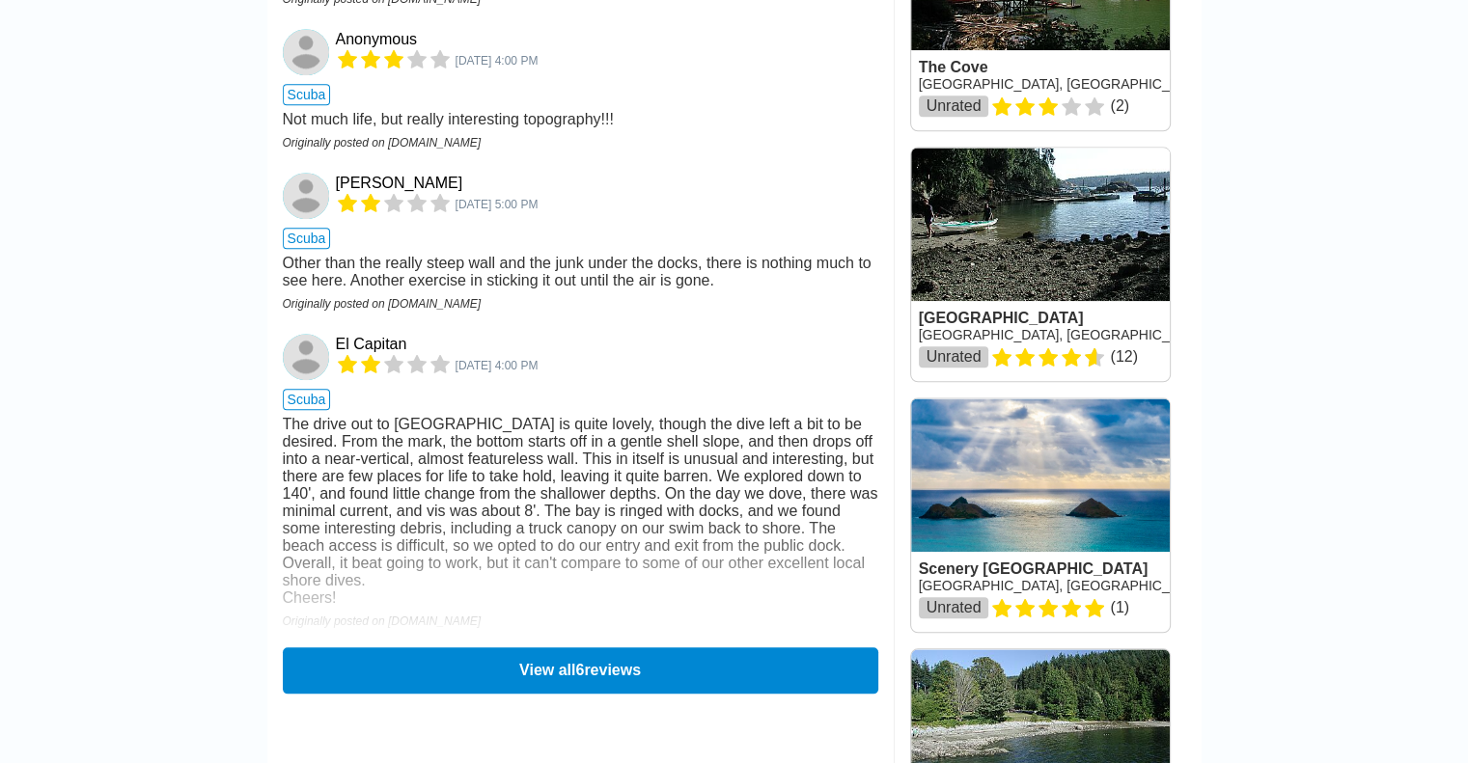
scroll to position [1940, 0]
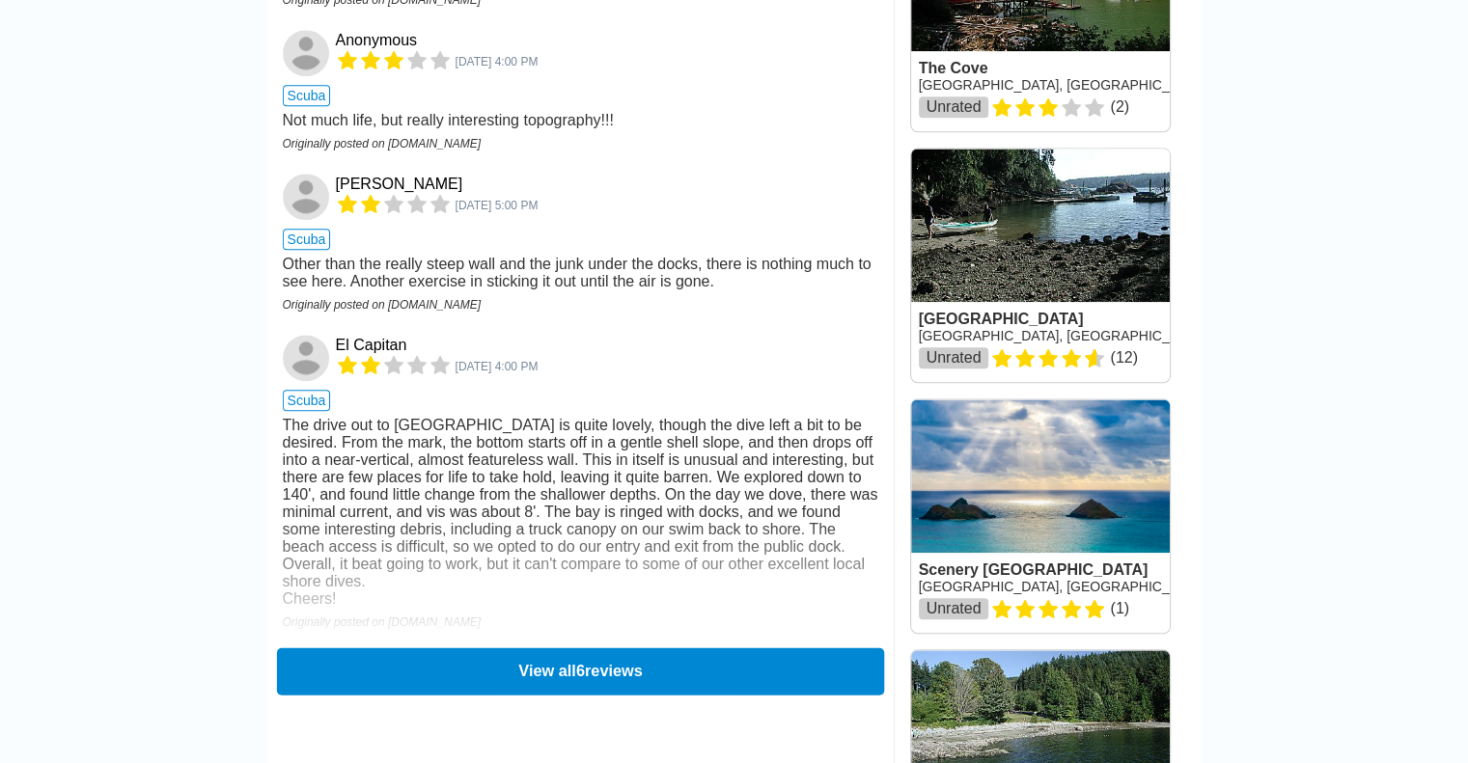
click at [507, 692] on button "View all 6 reviews" at bounding box center [579, 671] width 607 height 47
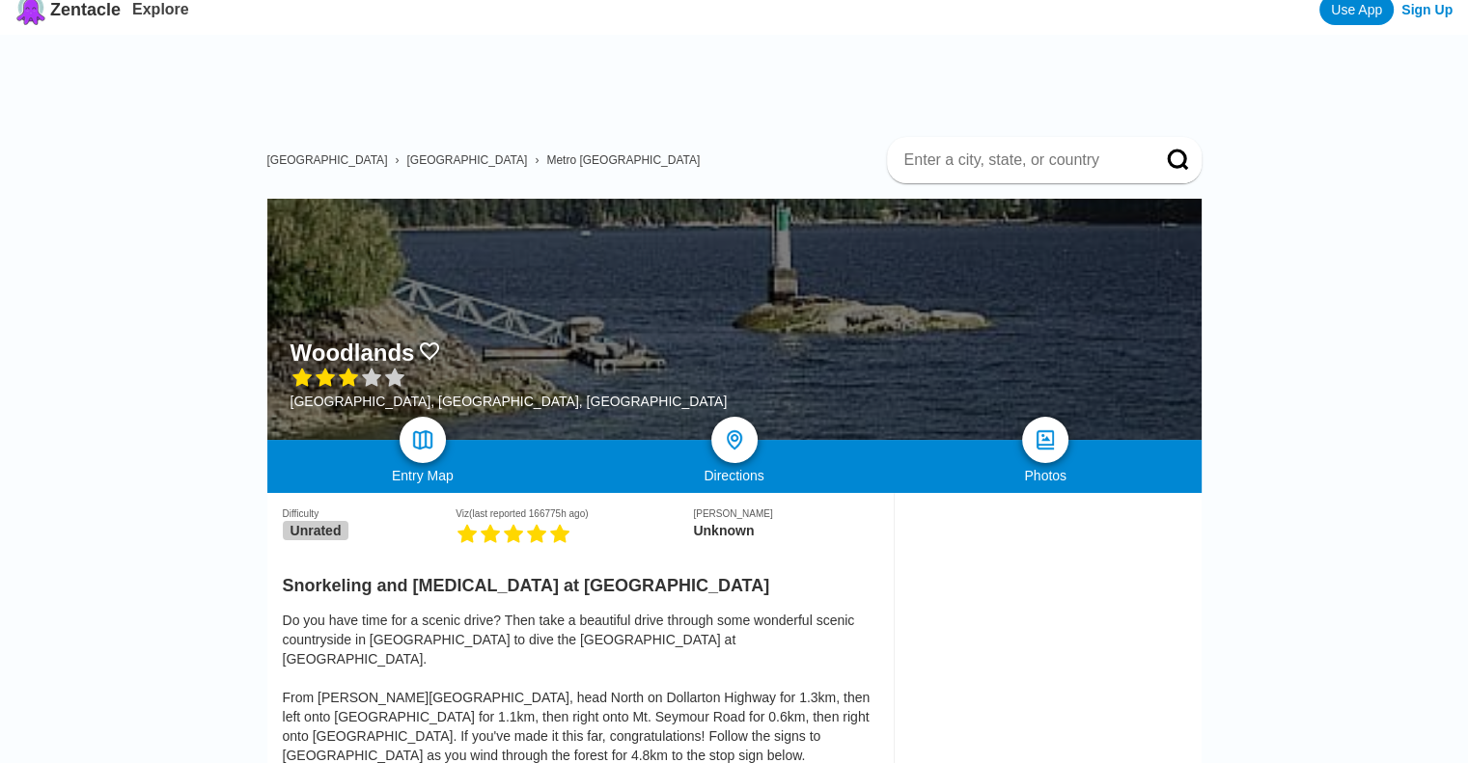
scroll to position [15, 0]
